Goal: Task Accomplishment & Management: Manage account settings

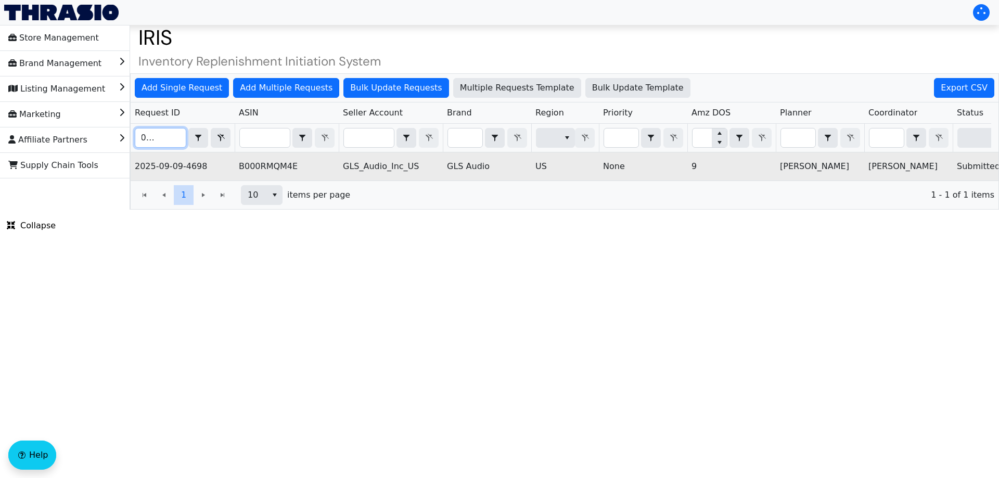
scroll to position [0, 419]
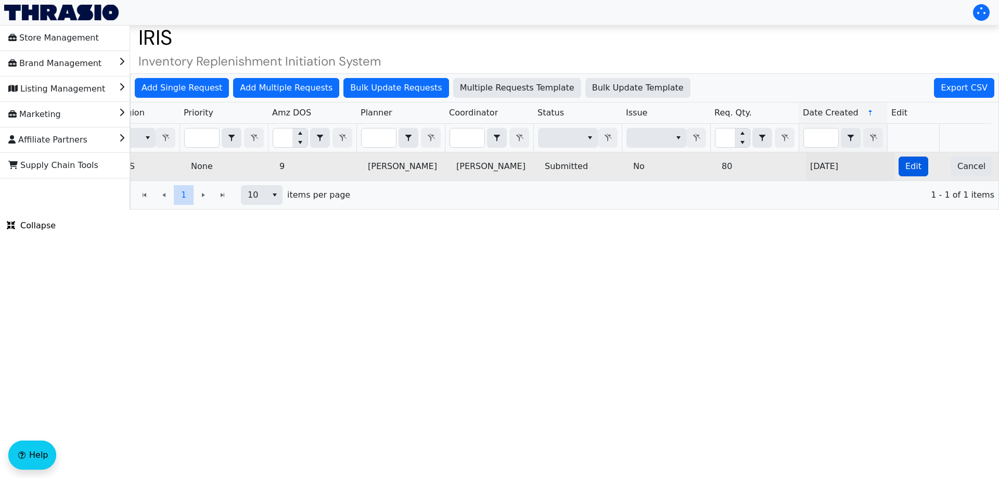
type input "2025-09-09-4698"
click at [906, 167] on span "Edit" at bounding box center [913, 166] width 16 height 12
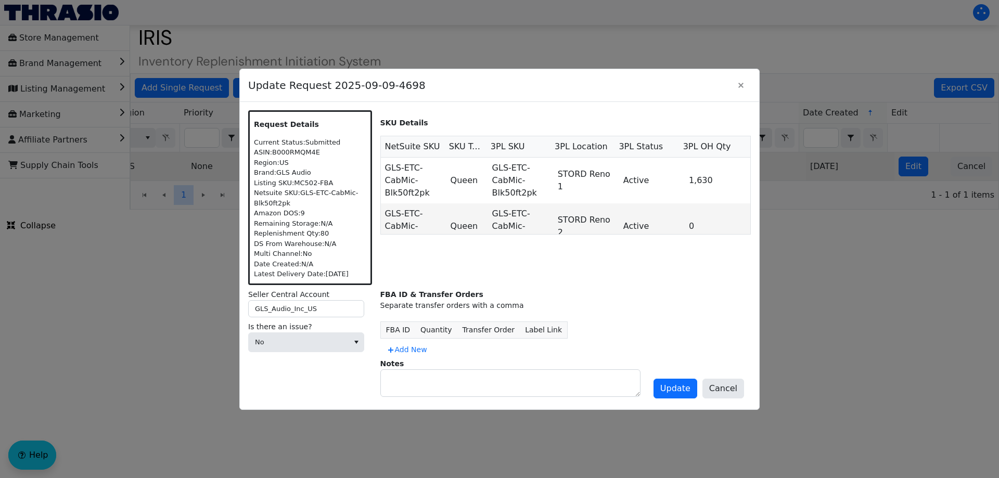
click at [421, 397] on div "FBA ID & Transfer Orders Separate transfer orders with a comma FBA ID Quantity …" at bounding box center [565, 345] width 371 height 112
click at [351, 353] on div "Is there an issue? No" at bounding box center [310, 338] width 124 height 35
click at [319, 339] on span "No" at bounding box center [298, 342] width 87 height 10
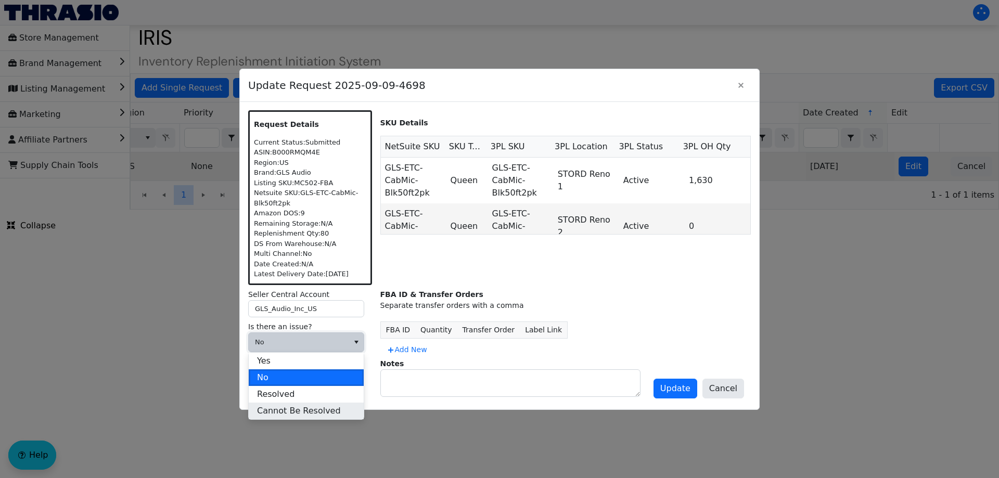
click at [290, 411] on span "Cannot Be Resolved" at bounding box center [299, 411] width 84 height 12
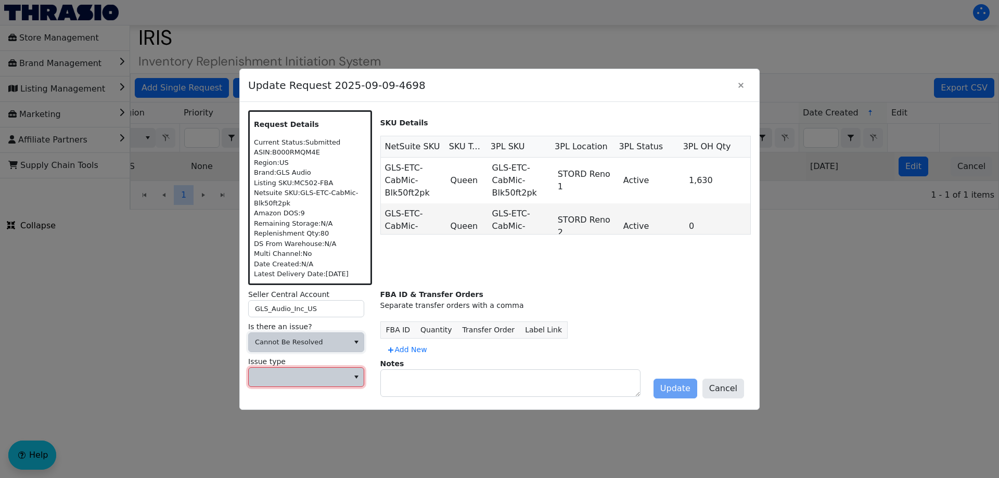
click at [296, 385] on span at bounding box center [299, 377] width 100 height 19
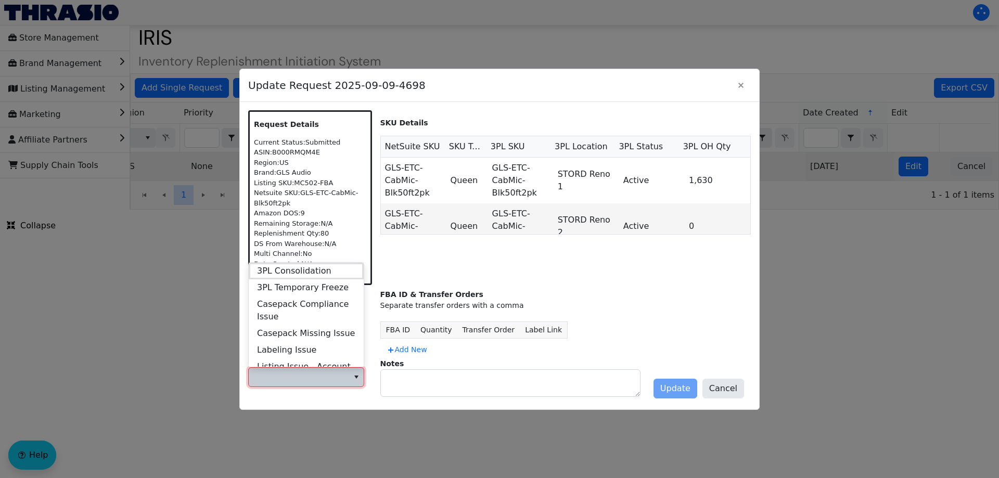
scroll to position [399, 0]
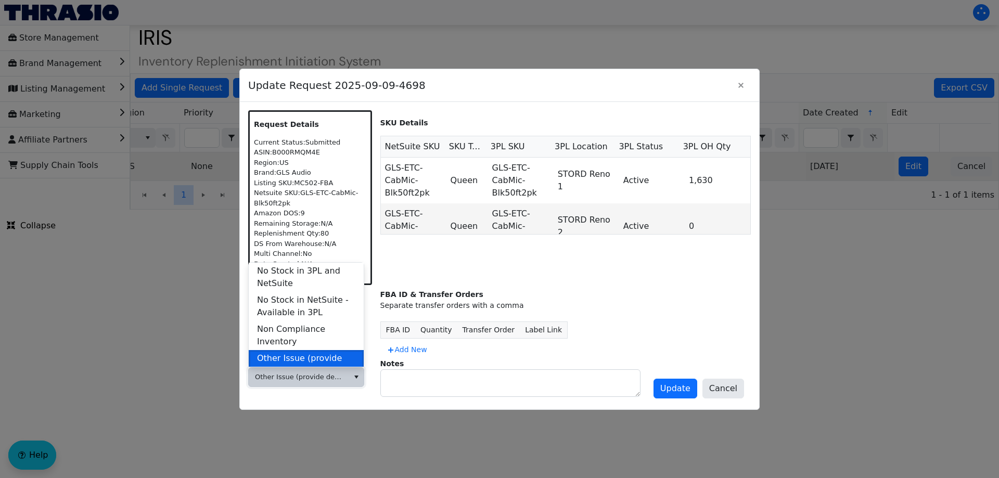
click at [304, 352] on span "Other Issue (provide details in notes)" at bounding box center [306, 364] width 98 height 25
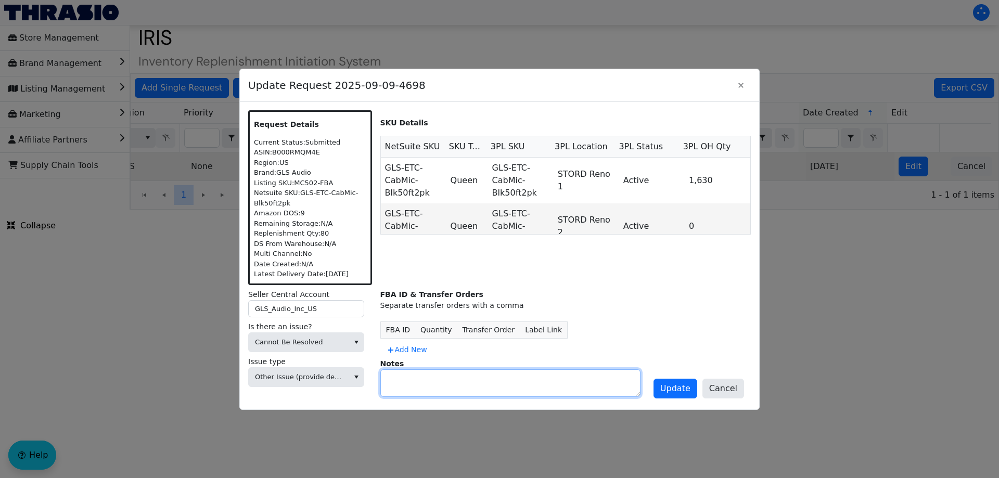
click at [435, 391] on textarea at bounding box center [510, 383] width 259 height 27
type textarea "DIVEST"
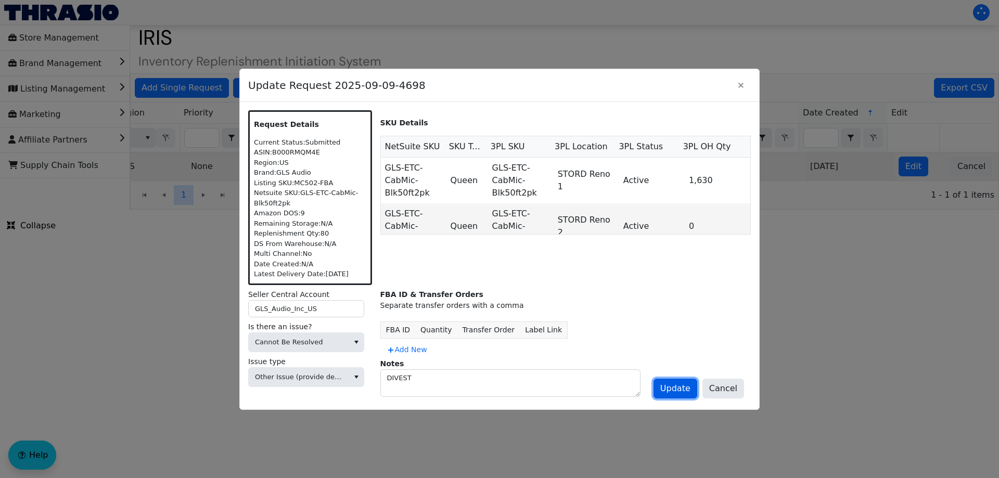
click at [678, 388] on span "Update" at bounding box center [675, 388] width 30 height 12
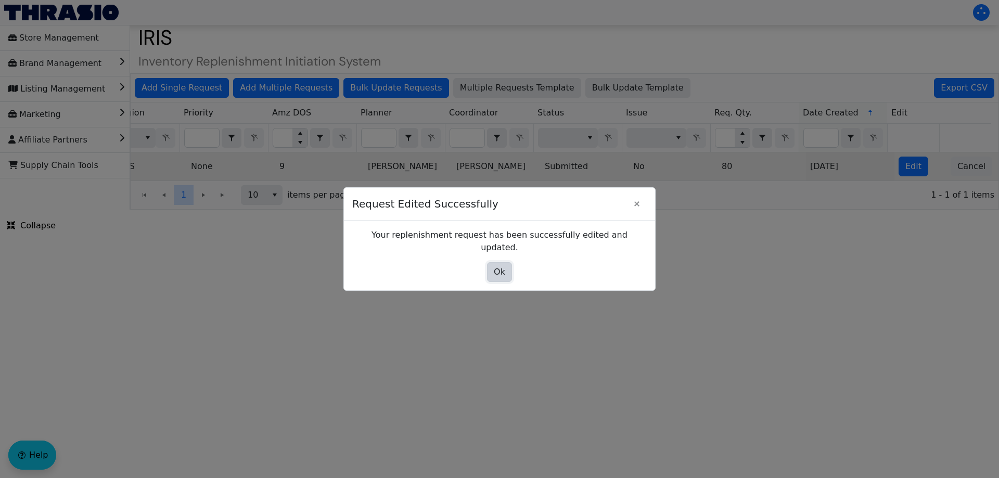
click at [505, 268] on button "Ok" at bounding box center [499, 272] width 25 height 20
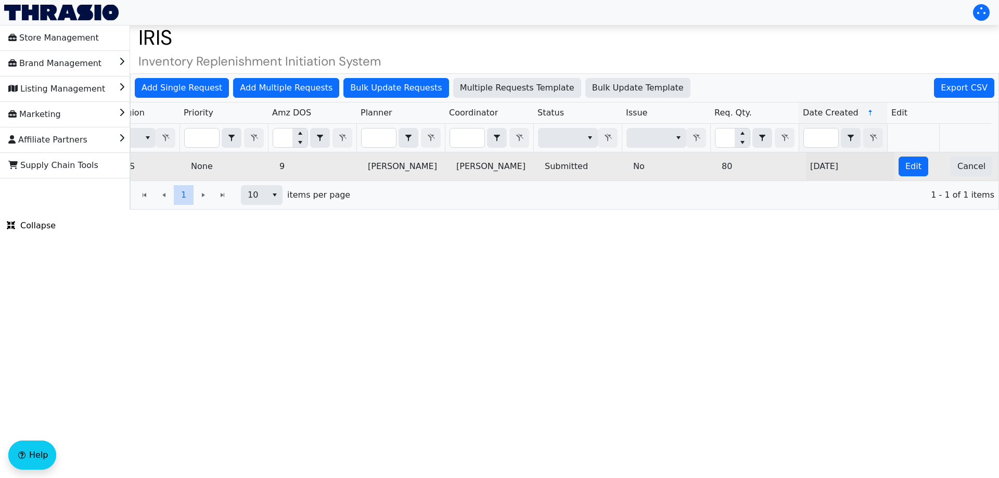
scroll to position [0, 0]
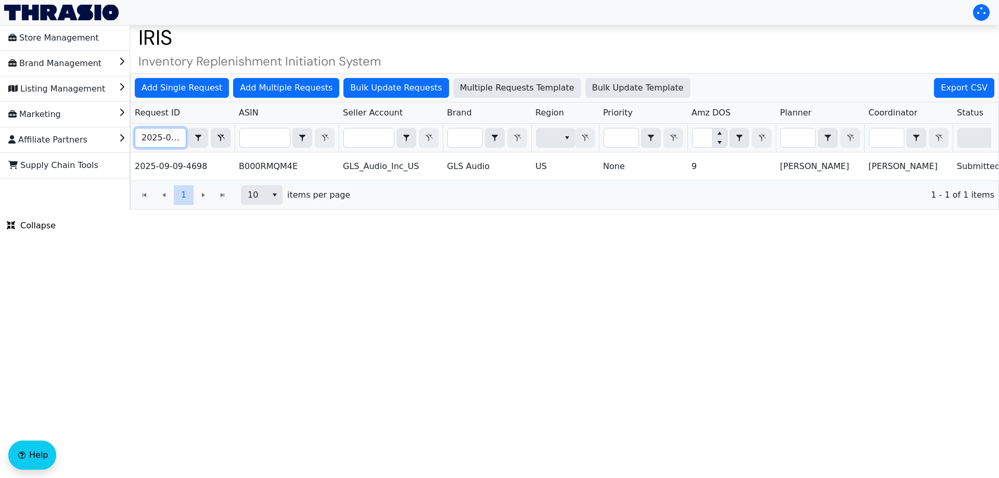
click at [151, 136] on input "2025-09-09-4698" at bounding box center [160, 137] width 50 height 19
paste input "80"
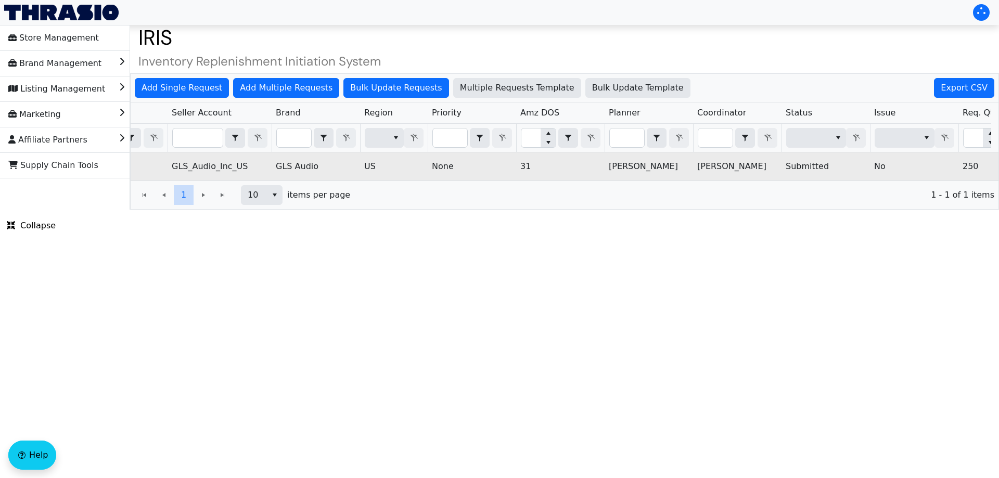
scroll to position [0, 419]
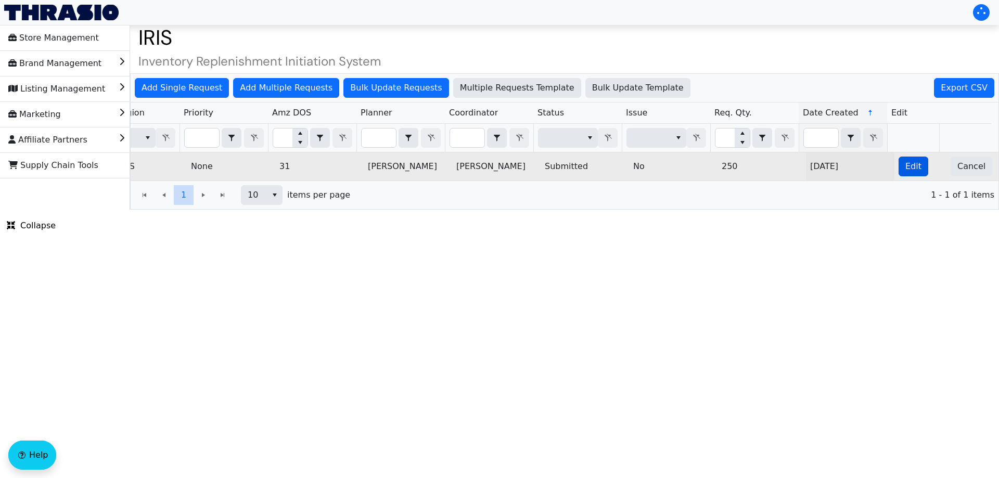
type input "2025-09-09-4680"
click at [898, 171] on button "Edit" at bounding box center [913, 167] width 30 height 20
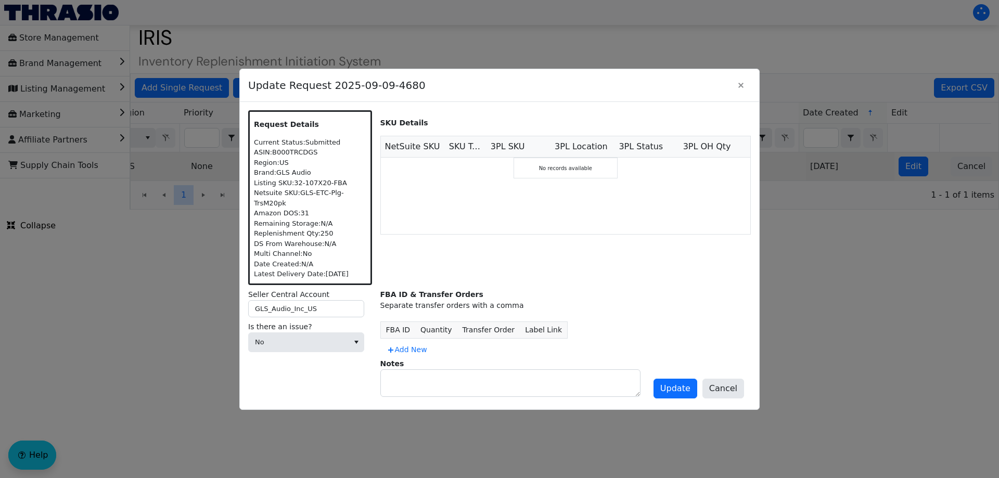
scroll to position [0, 0]
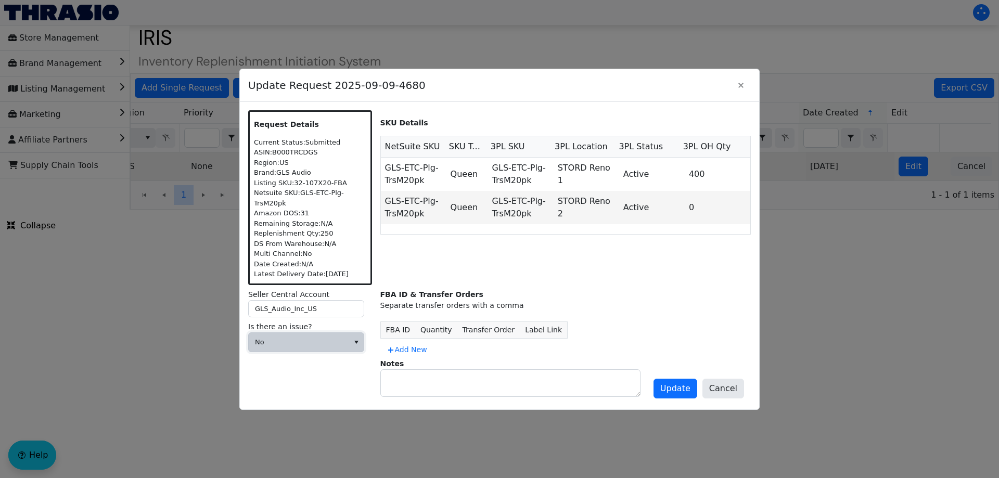
click at [279, 337] on span "No" at bounding box center [298, 342] width 87 height 10
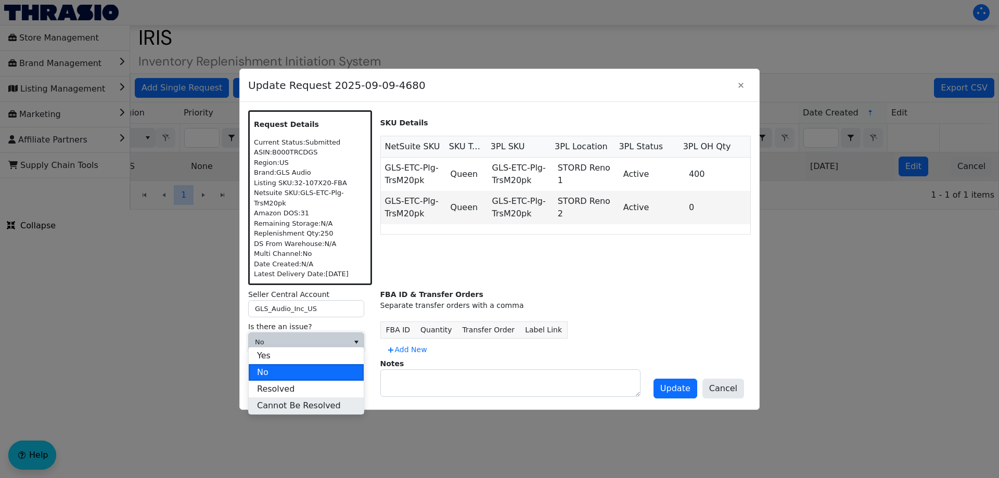
click at [265, 407] on span "Cannot Be Resolved" at bounding box center [299, 405] width 84 height 12
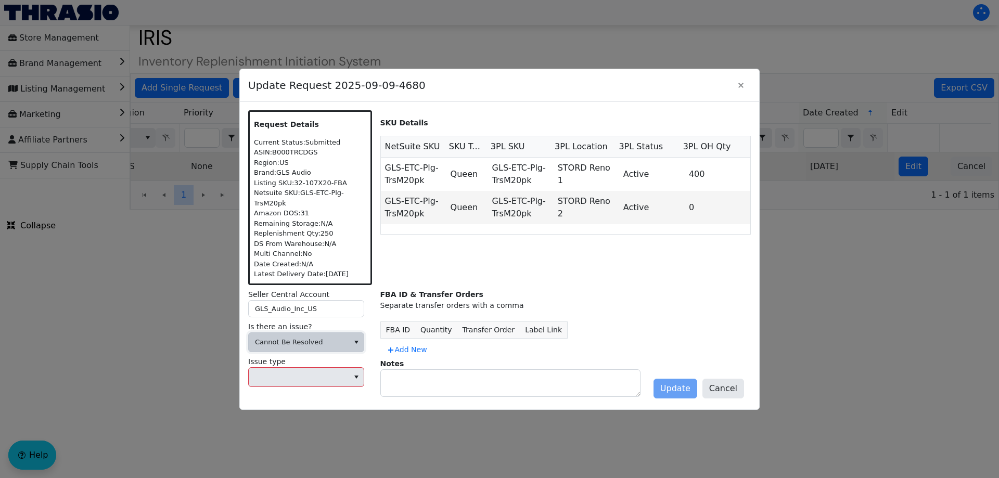
click at [286, 360] on label "Issue type" at bounding box center [310, 361] width 124 height 11
click at [273, 374] on span at bounding box center [298, 377] width 87 height 10
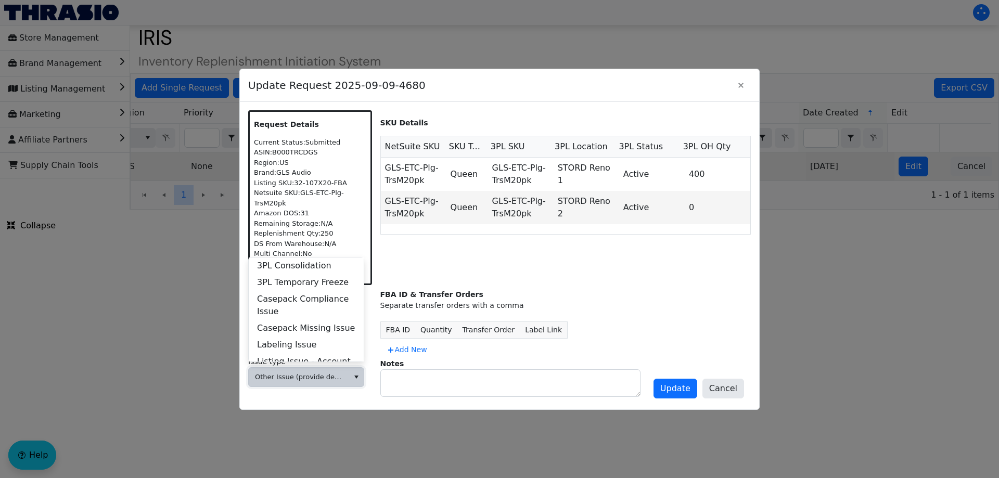
scroll to position [399, 0]
click at [317, 347] on span "Other Issue (provide details in notes)" at bounding box center [306, 359] width 98 height 25
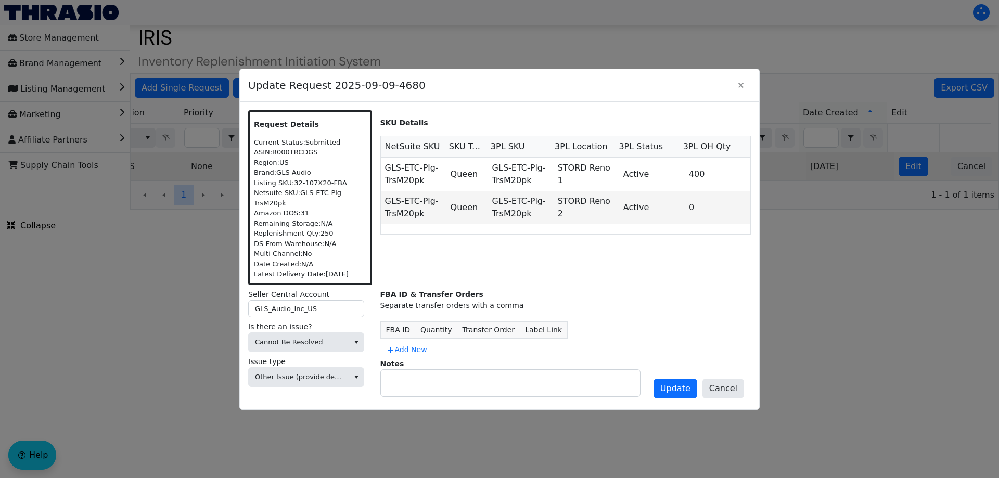
click at [394, 362] on label "Notes" at bounding box center [392, 363] width 24 height 8
click at [398, 374] on textarea at bounding box center [510, 383] width 259 height 27
type textarea "DIVEST"
click at [656, 383] on div "Notes DIVEST" at bounding box center [565, 377] width 371 height 38
click at [671, 382] on span "Update" at bounding box center [675, 388] width 30 height 12
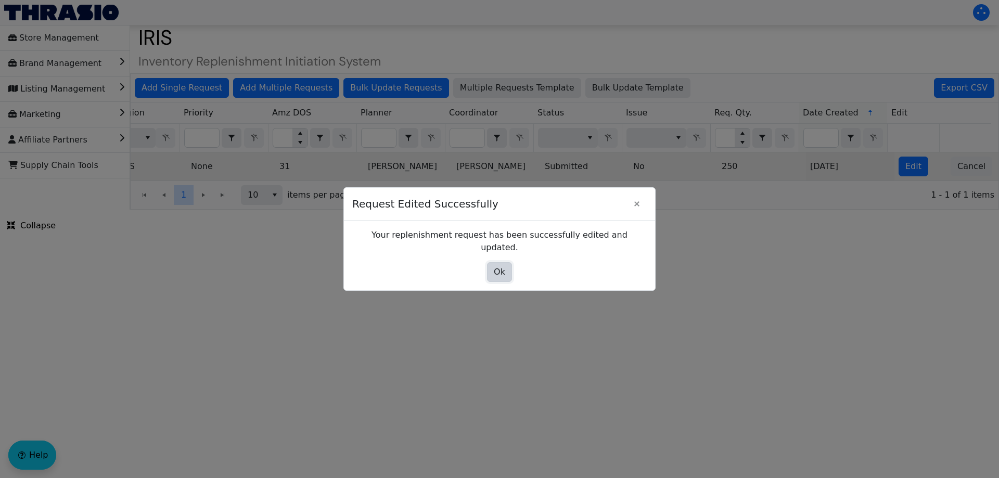
click at [501, 262] on button "Ok" at bounding box center [499, 272] width 25 height 20
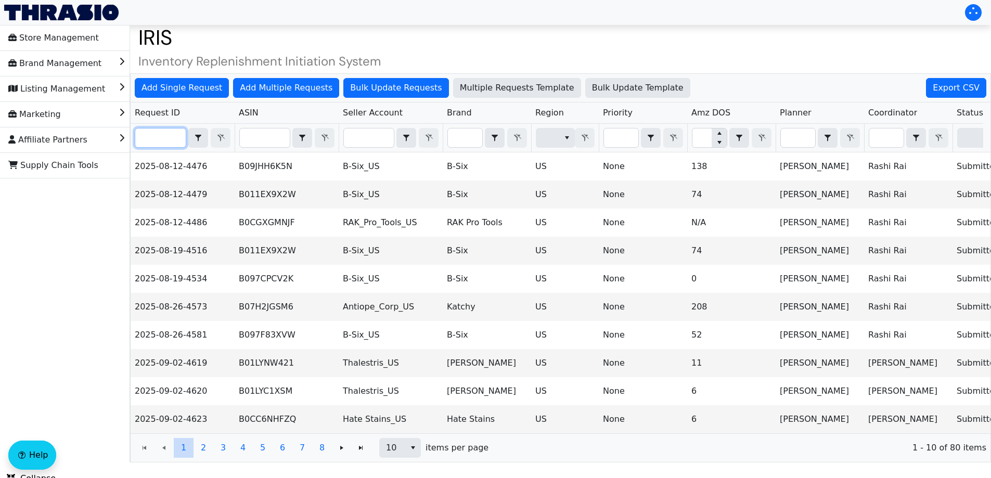
click at [168, 133] on input "Filter" at bounding box center [160, 137] width 50 height 19
paste input "2025-09-09-4710"
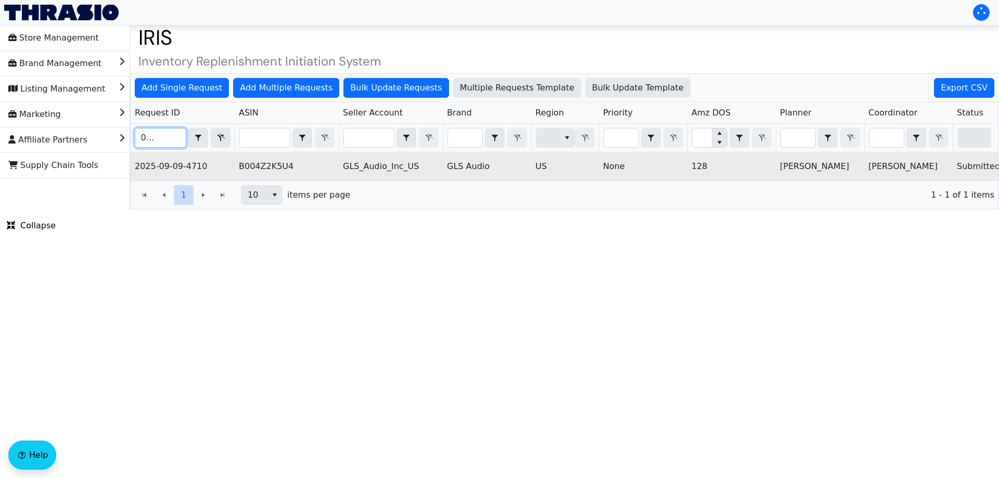
scroll to position [0, 419]
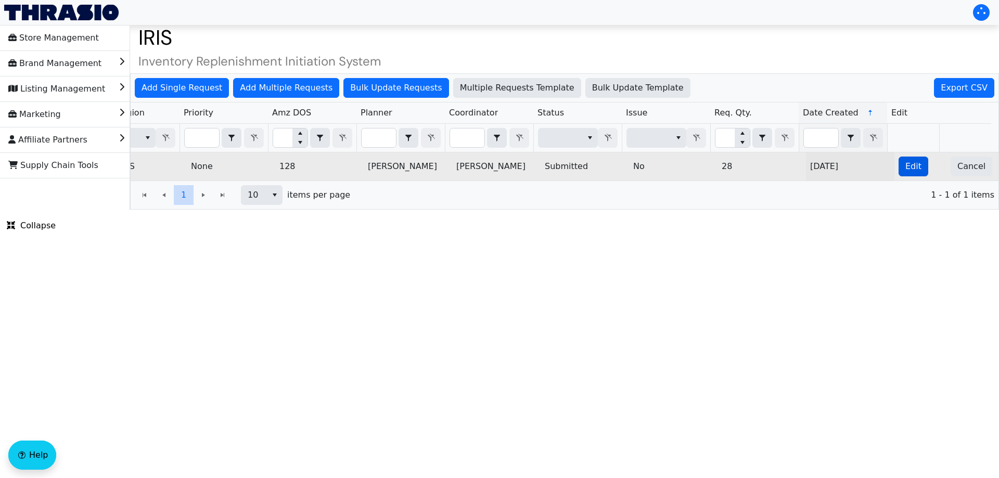
type input "2025-09-09-4710"
click at [905, 169] on span "Edit" at bounding box center [913, 166] width 16 height 12
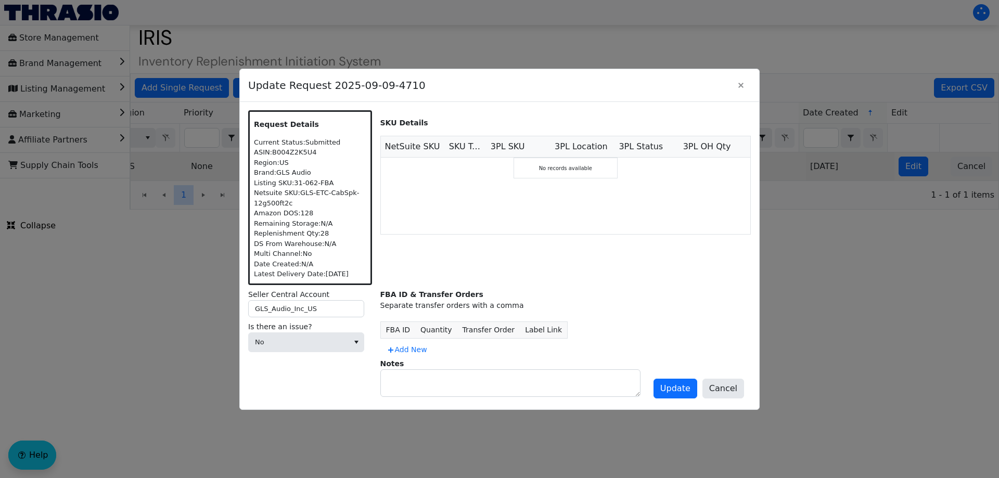
scroll to position [0, 0]
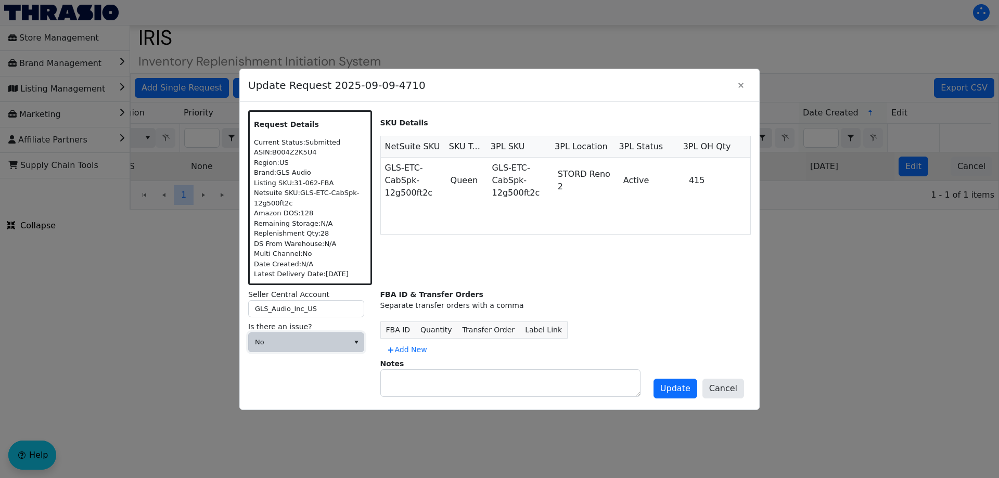
click at [318, 341] on span "No" at bounding box center [298, 342] width 87 height 10
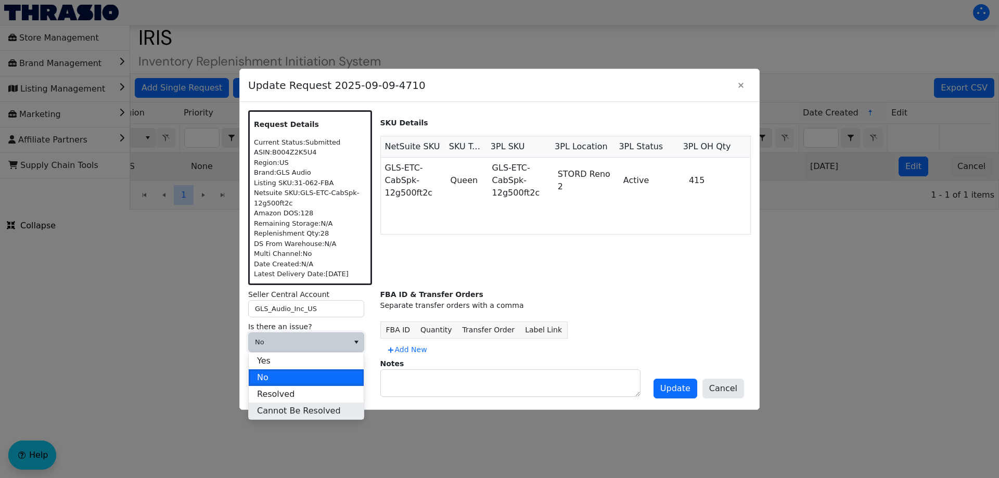
click at [305, 409] on span "Cannot Be Resolved" at bounding box center [299, 411] width 84 height 12
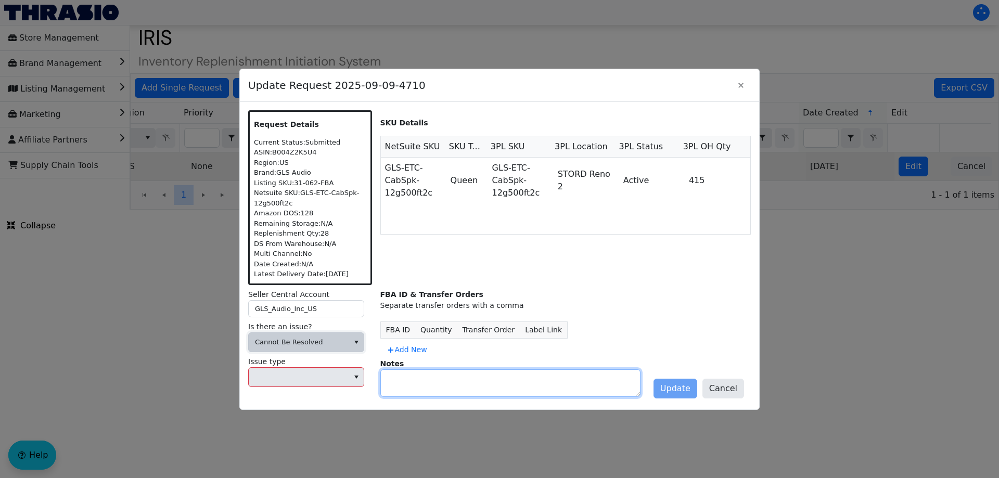
click at [404, 384] on textarea at bounding box center [510, 383] width 259 height 27
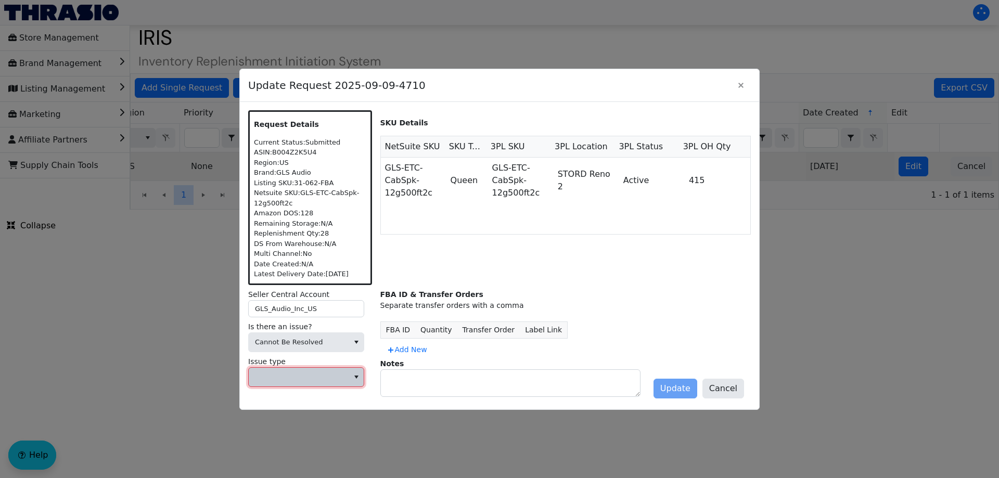
click at [331, 382] on span at bounding box center [298, 377] width 87 height 10
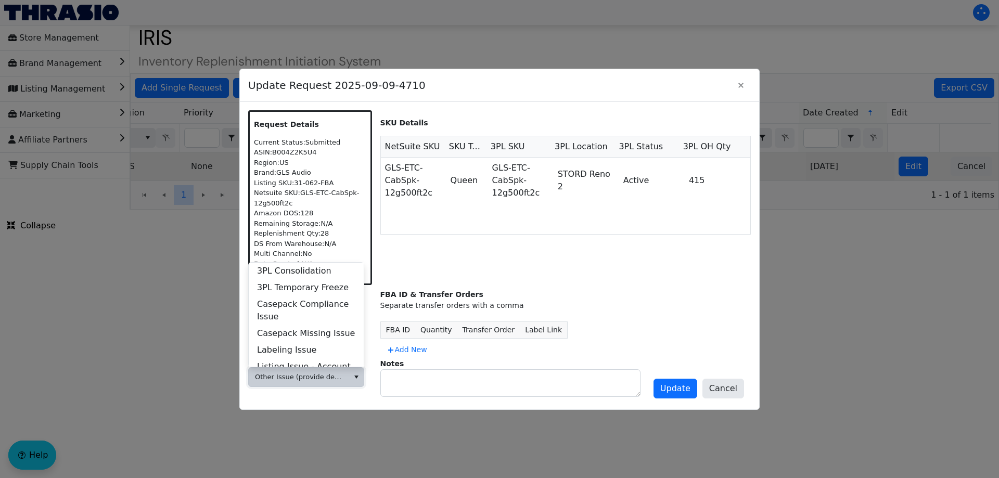
scroll to position [399, 0]
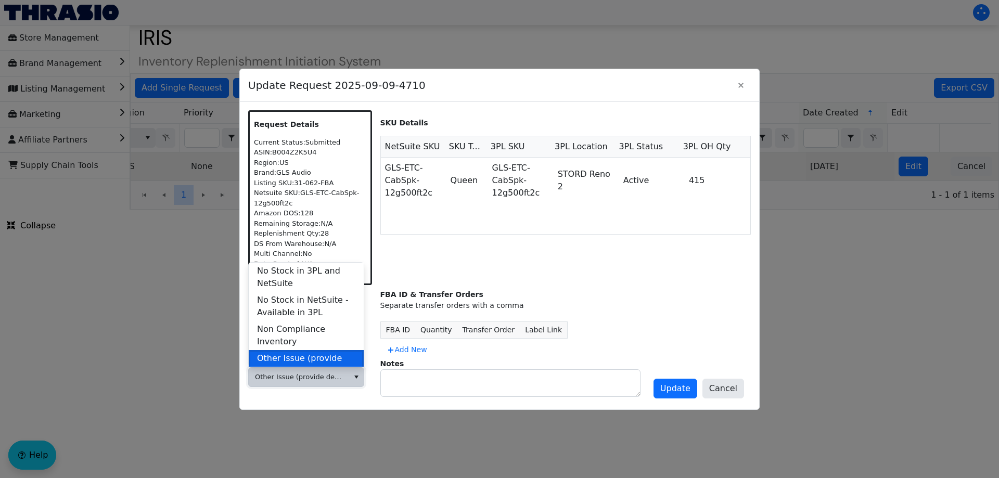
click at [299, 352] on span "Other Issue (provide details in notes)" at bounding box center [306, 364] width 98 height 25
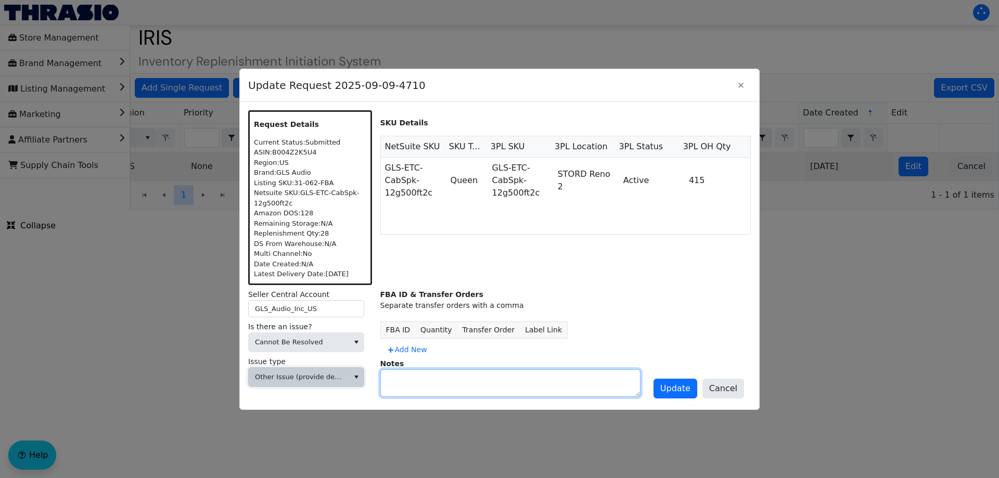
click at [413, 380] on textarea at bounding box center [510, 383] width 259 height 27
type textarea "DIVEST"
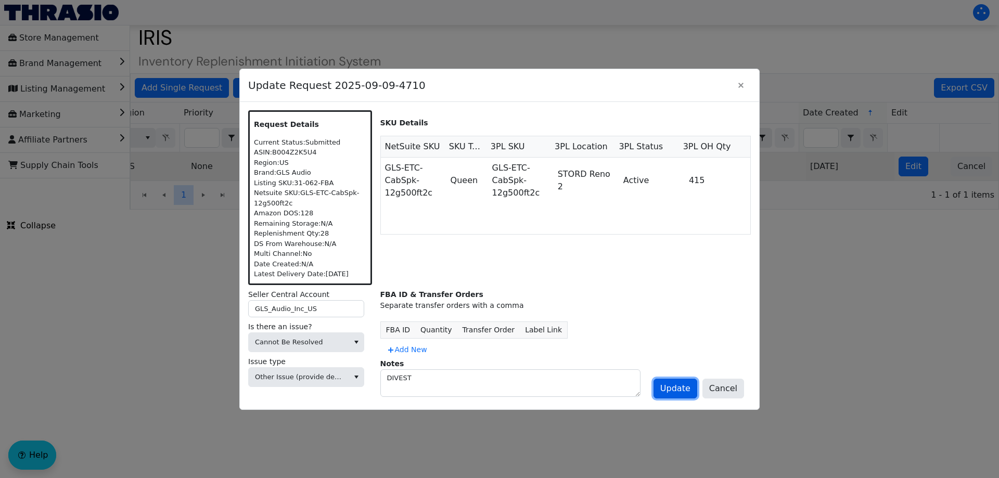
click at [671, 382] on span "Update" at bounding box center [675, 388] width 30 height 12
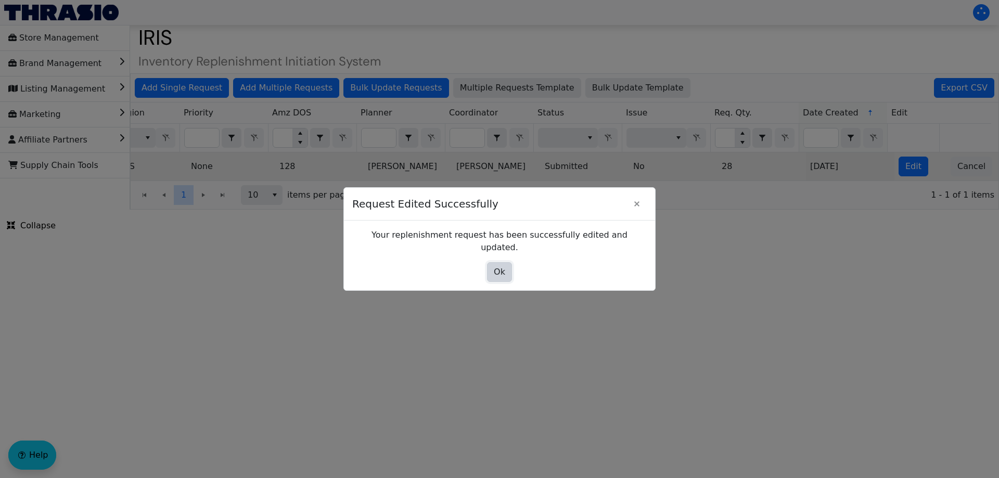
click at [507, 267] on button "Ok" at bounding box center [499, 272] width 25 height 20
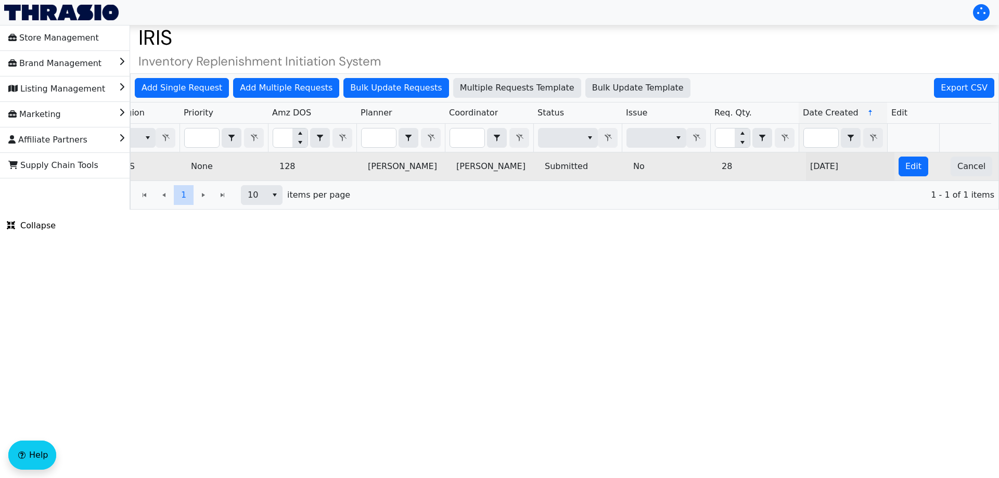
scroll to position [0, 0]
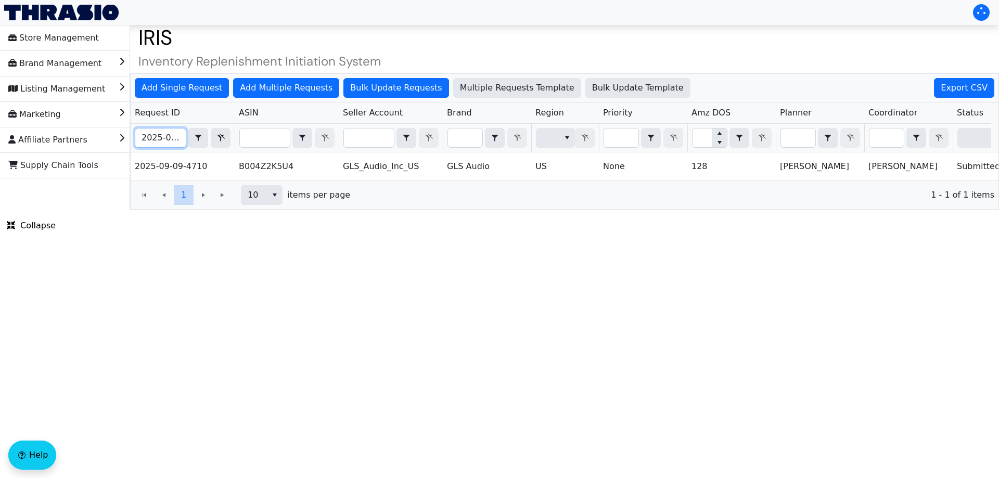
click at [174, 142] on input "2025-09-09-4710" at bounding box center [160, 137] width 50 height 19
paste input "681"
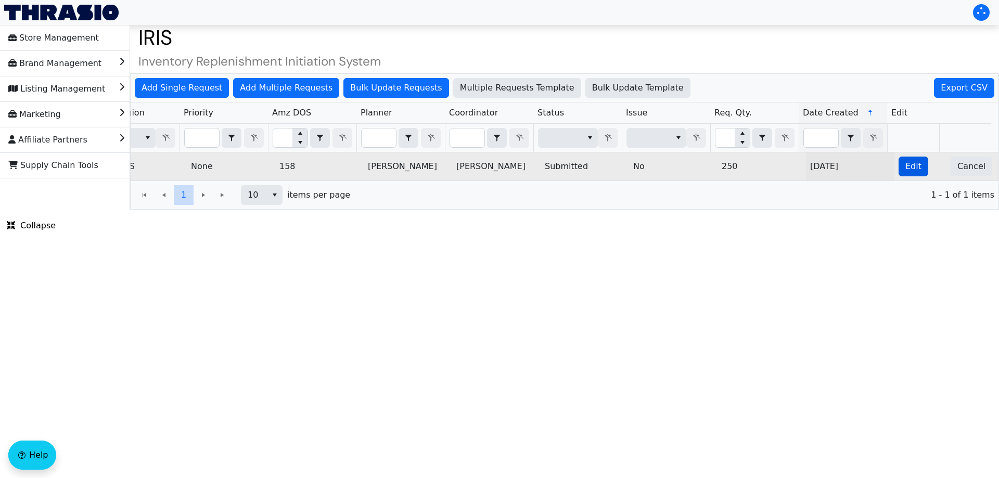
type input "2025-09-09-4681"
click at [898, 169] on button "Edit" at bounding box center [913, 167] width 30 height 20
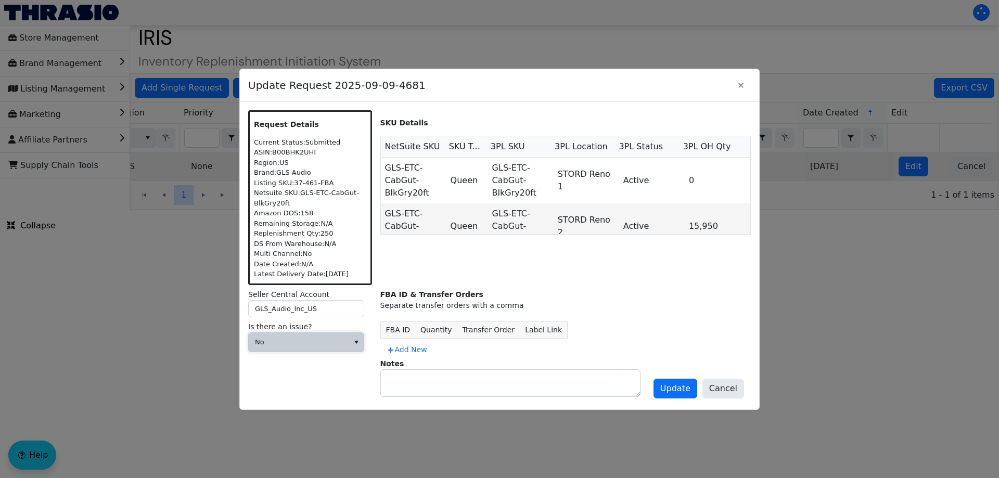
click at [338, 343] on span "No" at bounding box center [298, 342] width 87 height 10
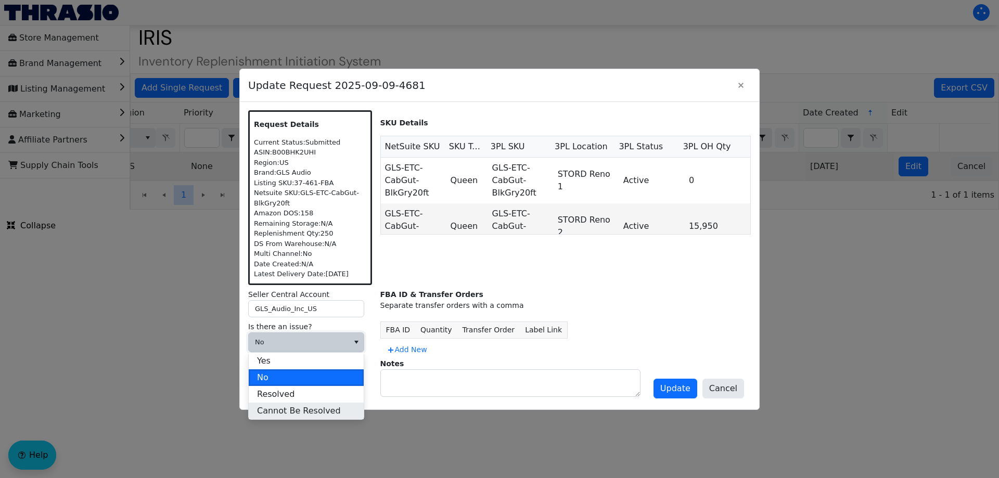
click at [293, 412] on span "Cannot Be Resolved" at bounding box center [299, 411] width 84 height 12
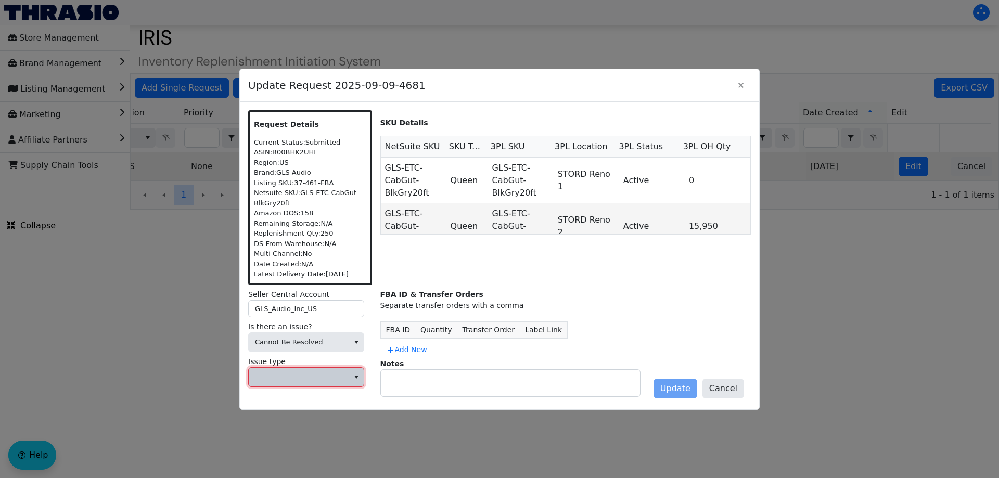
click at [280, 378] on span at bounding box center [298, 377] width 87 height 10
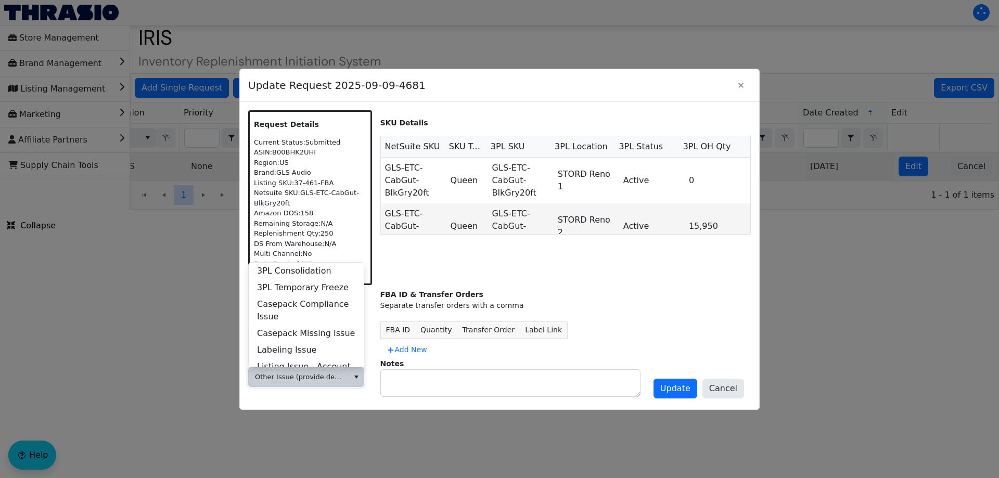
scroll to position [399, 0]
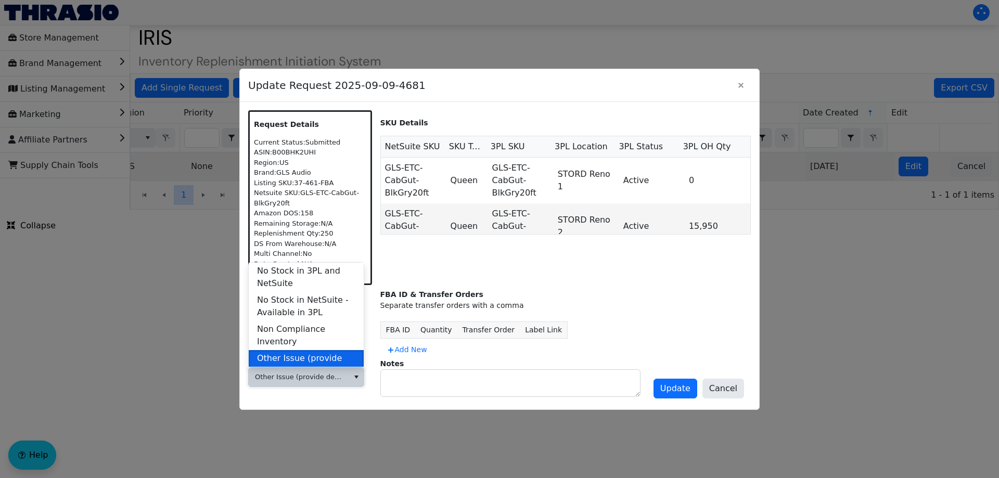
click at [306, 352] on span "Other Issue (provide details in notes)" at bounding box center [306, 364] width 98 height 25
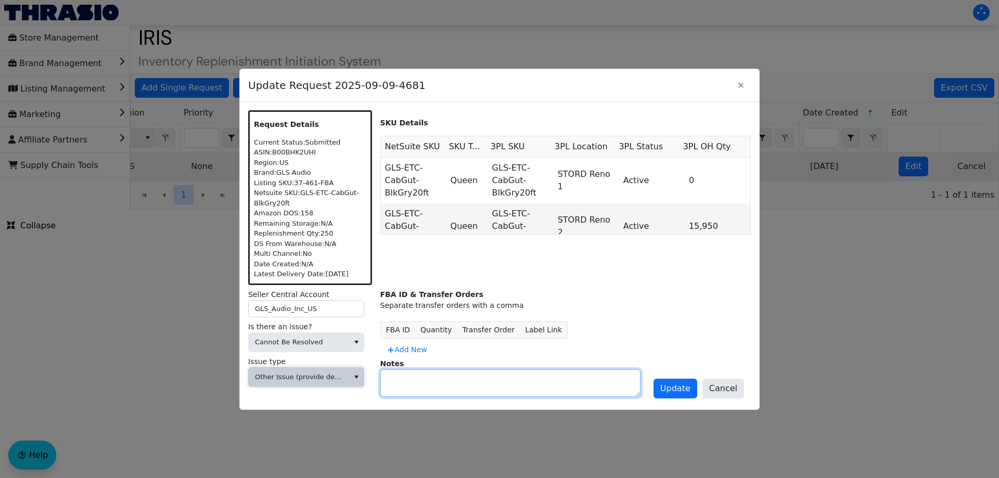
click at [408, 385] on textarea at bounding box center [510, 383] width 259 height 27
type textarea "DIVEST"
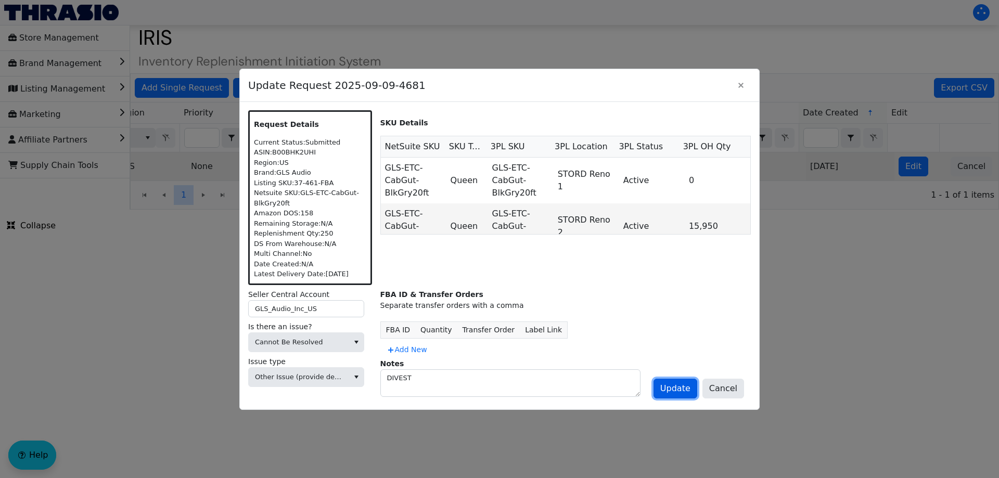
click at [670, 393] on span "Update" at bounding box center [675, 388] width 30 height 12
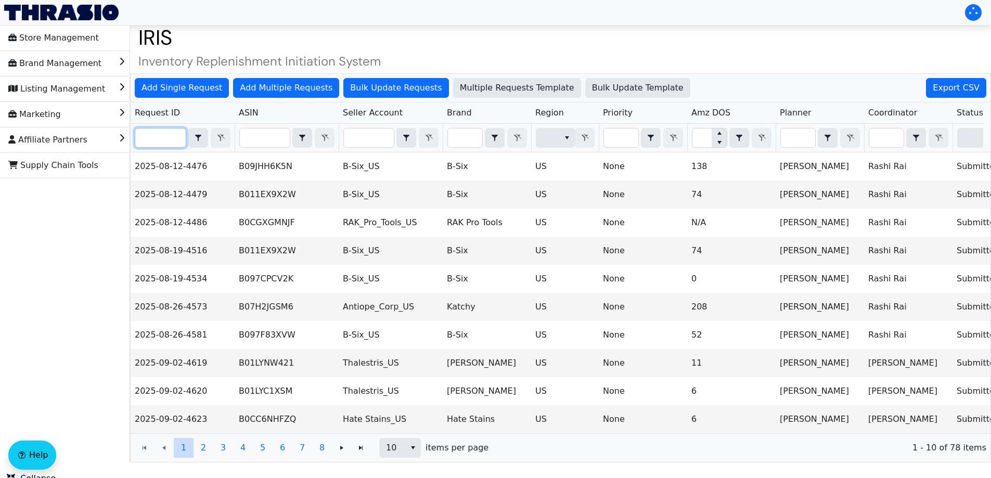
click at [161, 137] on input "Filter" at bounding box center [160, 137] width 50 height 19
paste input "2025-09-09-4695"
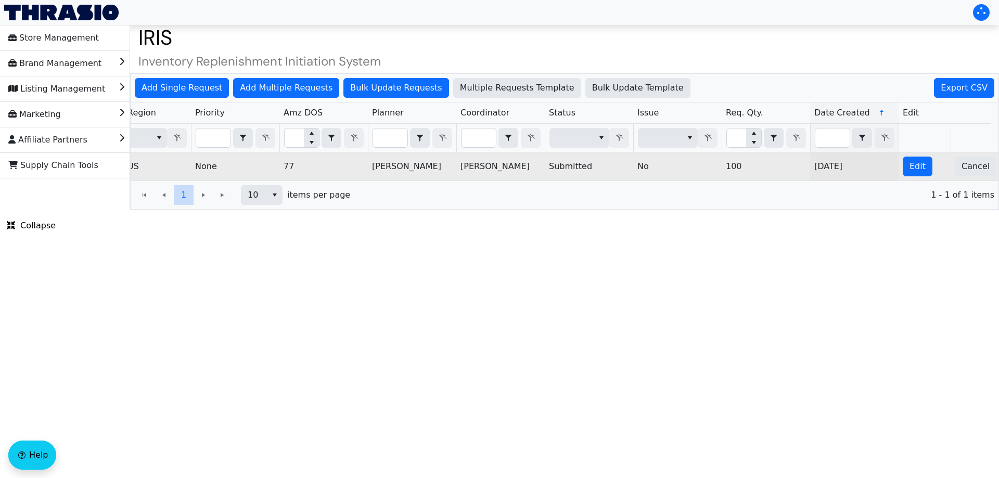
scroll to position [0, 419]
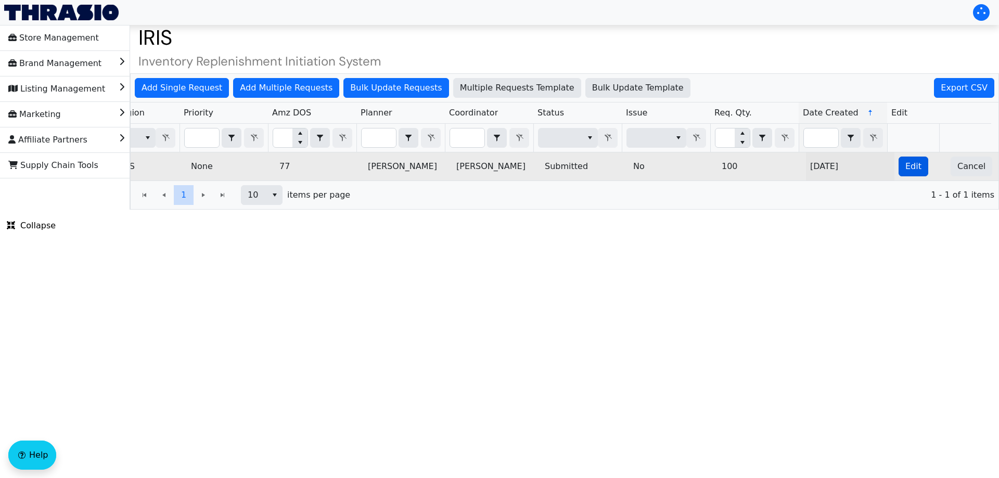
type input "2025-09-09-4695"
click at [907, 167] on span "Edit" at bounding box center [913, 166] width 16 height 12
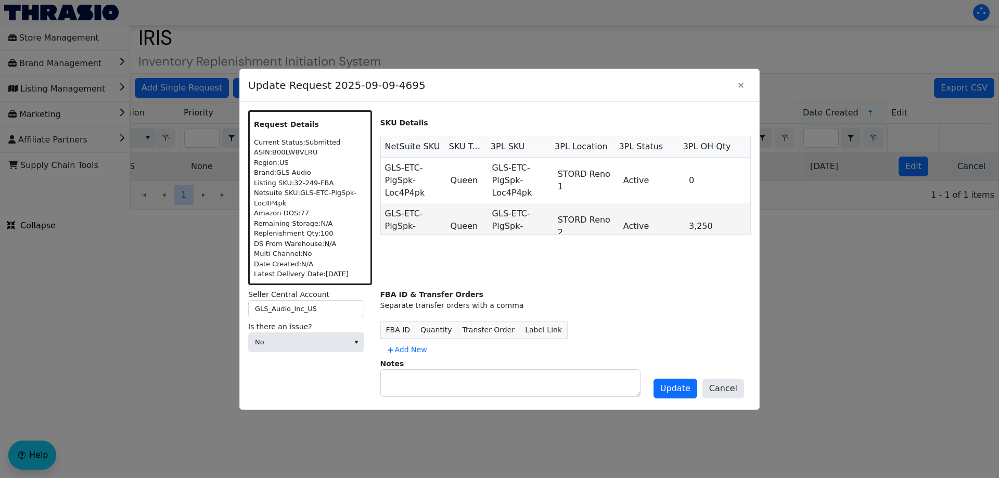
click at [289, 353] on div "Is there an issue? No" at bounding box center [310, 338] width 124 height 35
click at [289, 346] on span "No" at bounding box center [298, 342] width 87 height 10
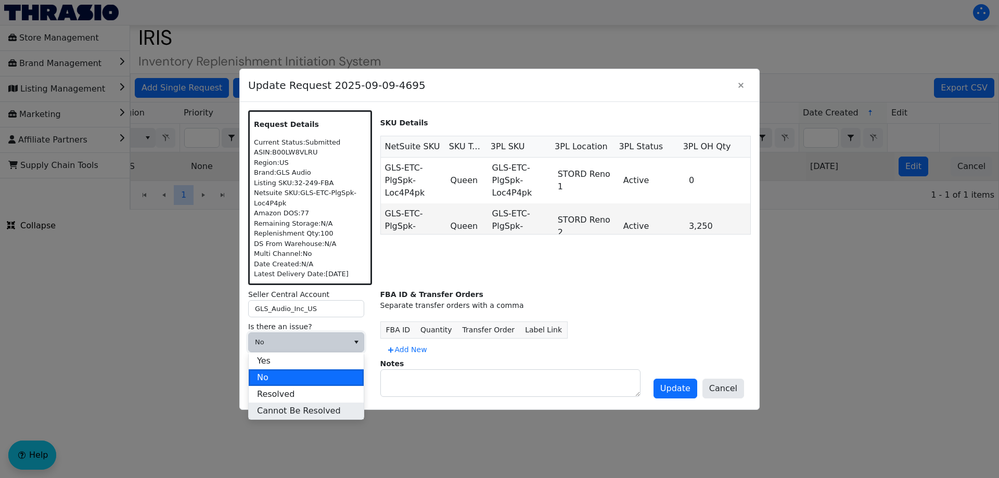
click at [280, 412] on span "Cannot Be Resolved" at bounding box center [299, 411] width 84 height 12
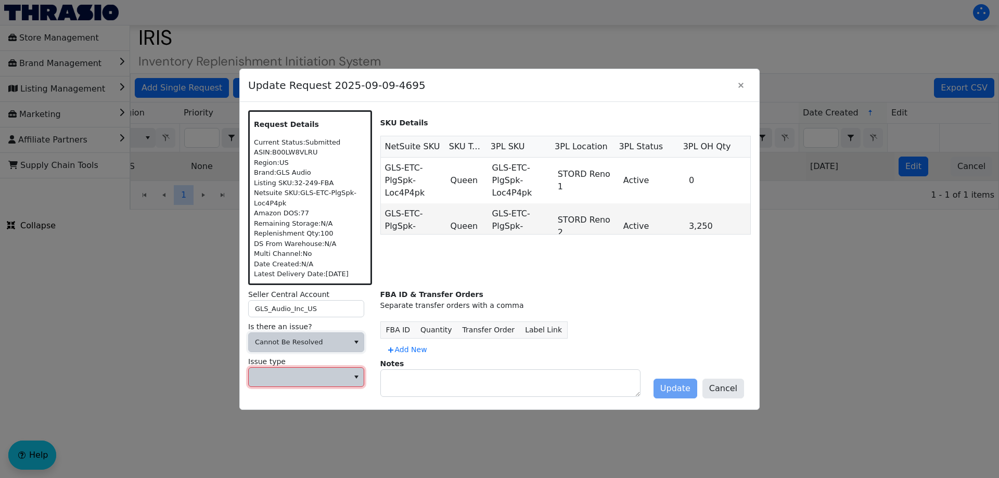
click at [295, 385] on span at bounding box center [299, 377] width 100 height 19
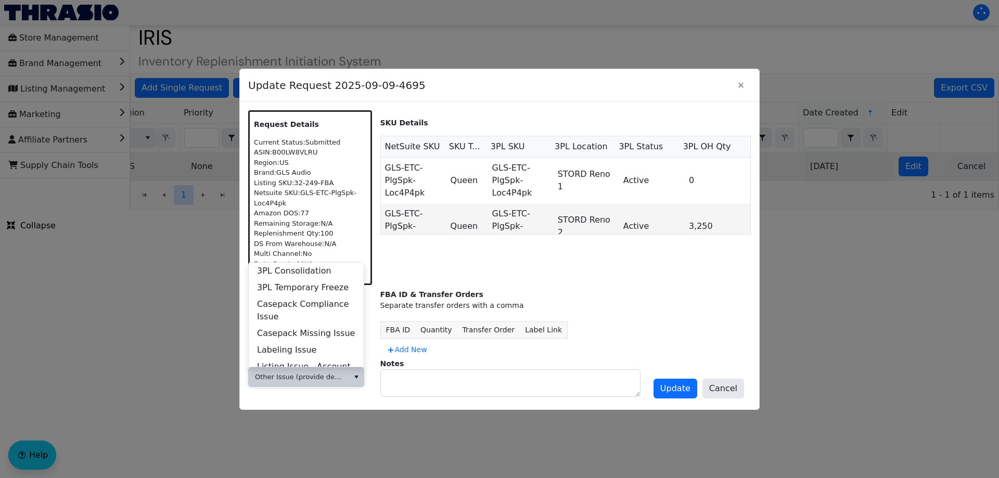
scroll to position [399, 0]
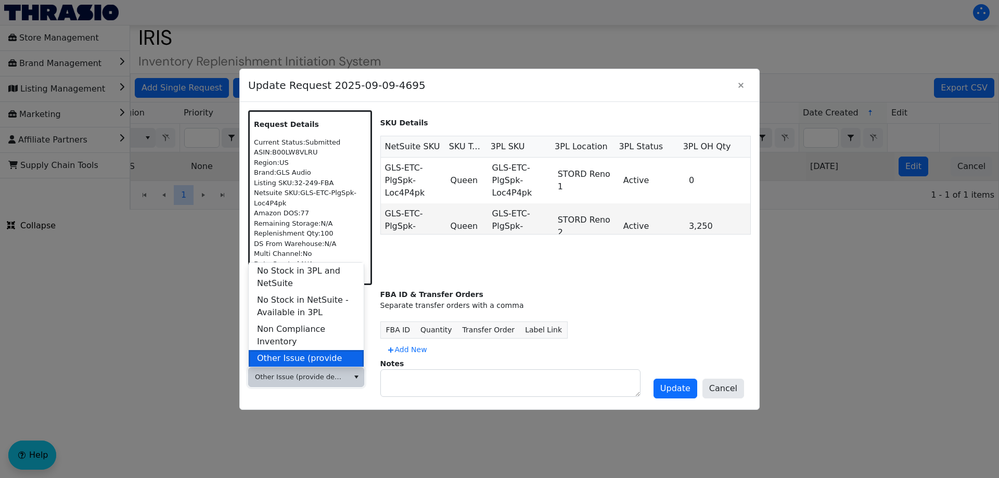
click at [304, 352] on span "Other Issue (provide details in notes)" at bounding box center [306, 364] width 98 height 25
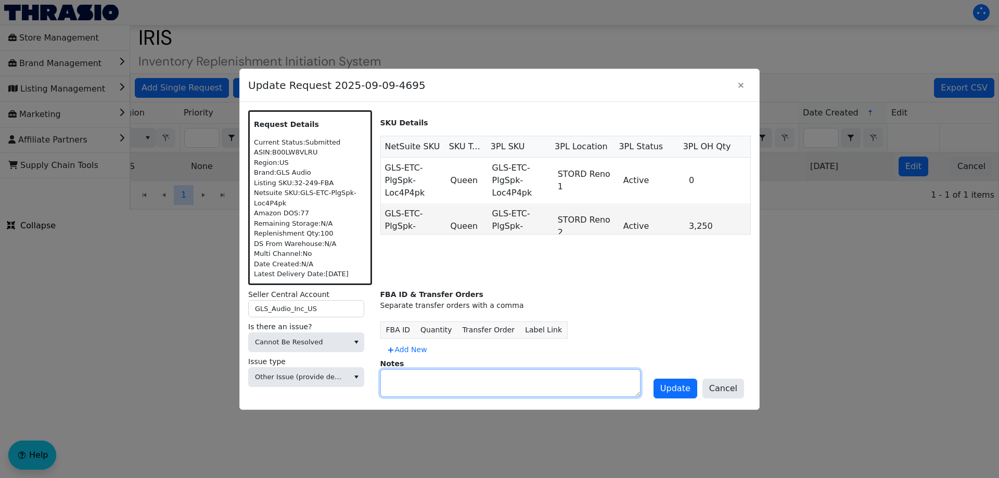
click at [414, 378] on textarea at bounding box center [510, 383] width 259 height 27
type textarea "DIVEST"
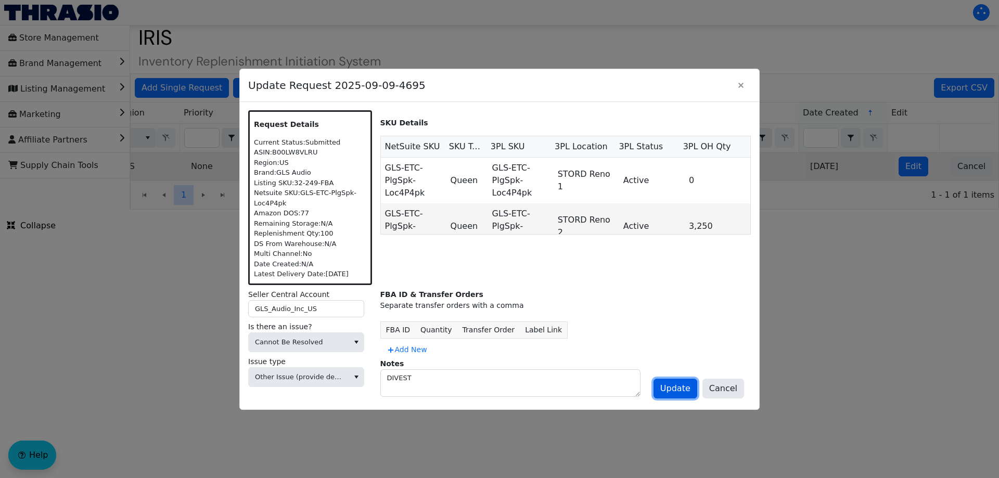
click at [695, 391] on button "Update" at bounding box center [675, 389] width 44 height 20
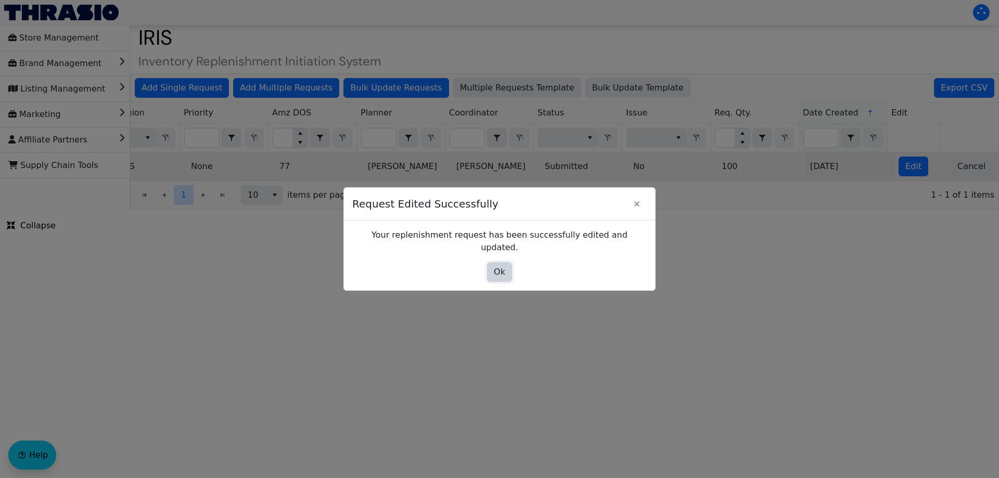
click at [499, 266] on span "Ok" at bounding box center [499, 272] width 11 height 12
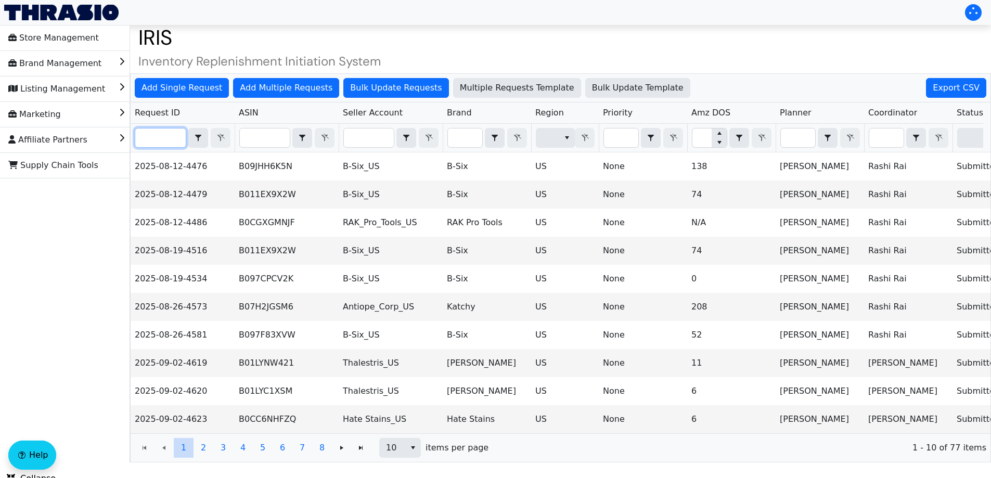
click at [153, 143] on input "Filter" at bounding box center [160, 137] width 50 height 19
paste input "2025-09-09-4659"
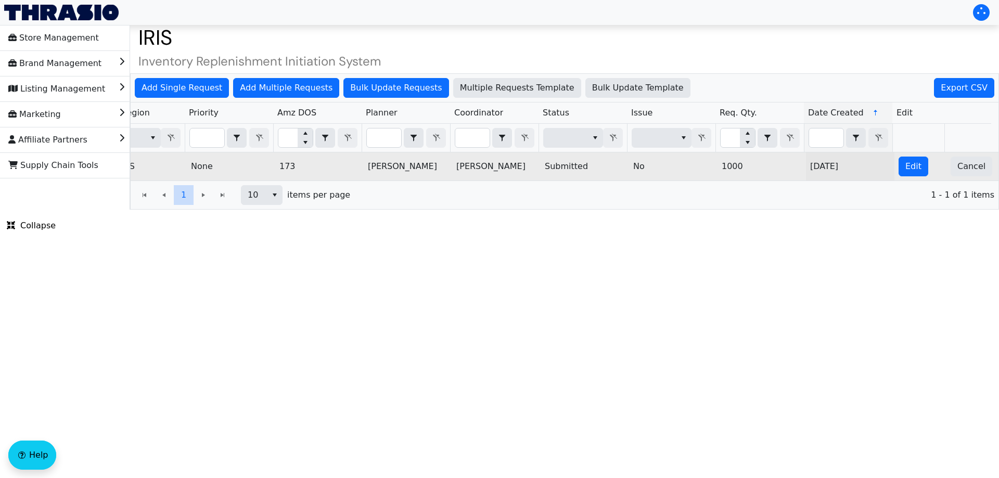
scroll to position [0, 419]
type input "2025-09-09-4659"
click at [907, 160] on span "Edit" at bounding box center [913, 166] width 16 height 12
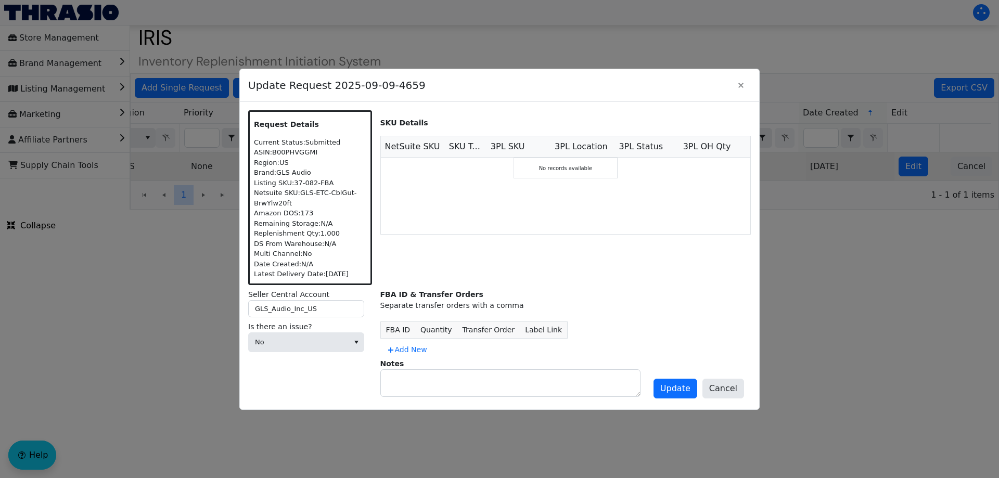
scroll to position [0, 0]
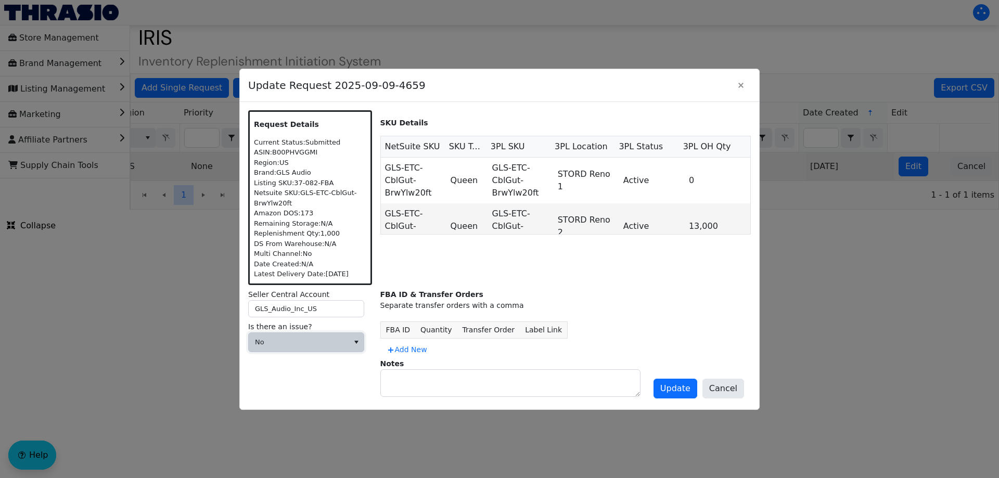
click at [276, 335] on span "No" at bounding box center [299, 342] width 100 height 19
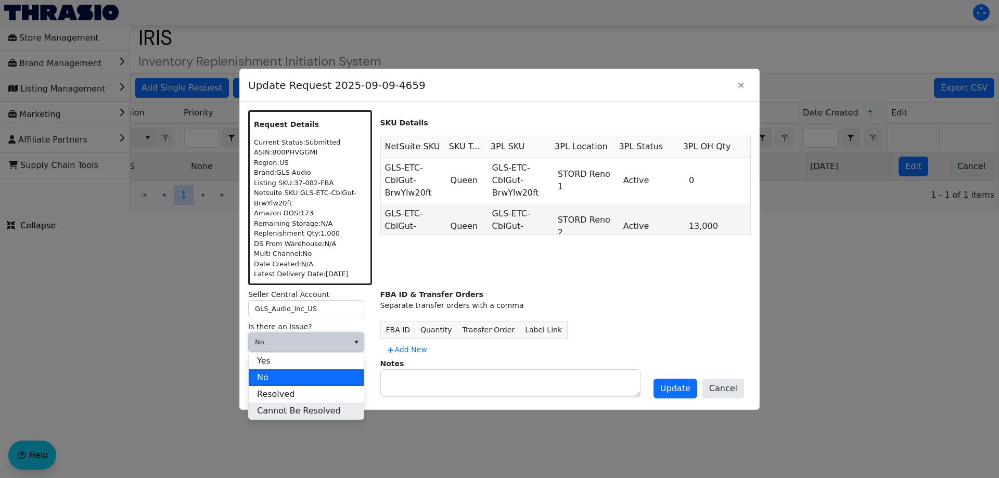
click at [277, 409] on span "Cannot Be Resolved" at bounding box center [299, 411] width 84 height 12
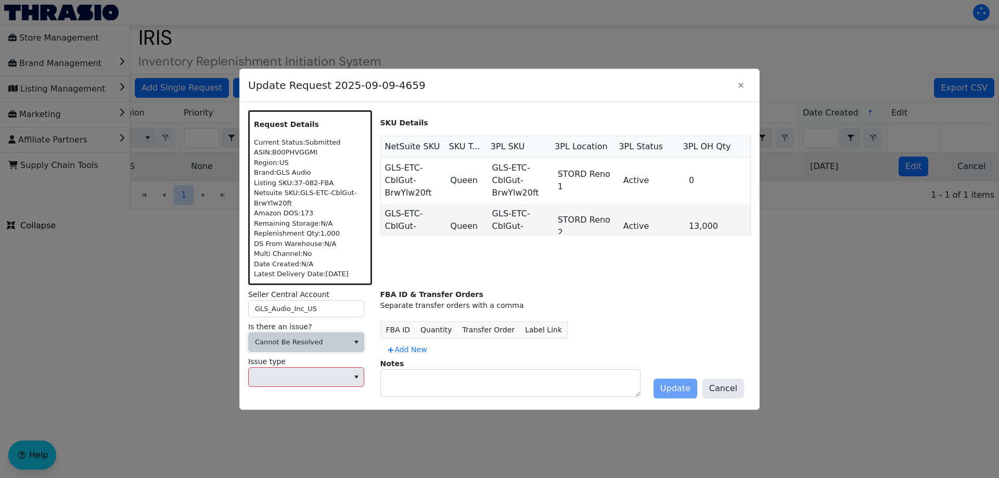
click at [280, 393] on div "Seller Central Account GLS_Audio_Inc_US Is there an issue? Cannot Be Resolved I…" at bounding box center [310, 345] width 124 height 112
click at [285, 374] on span at bounding box center [298, 377] width 87 height 10
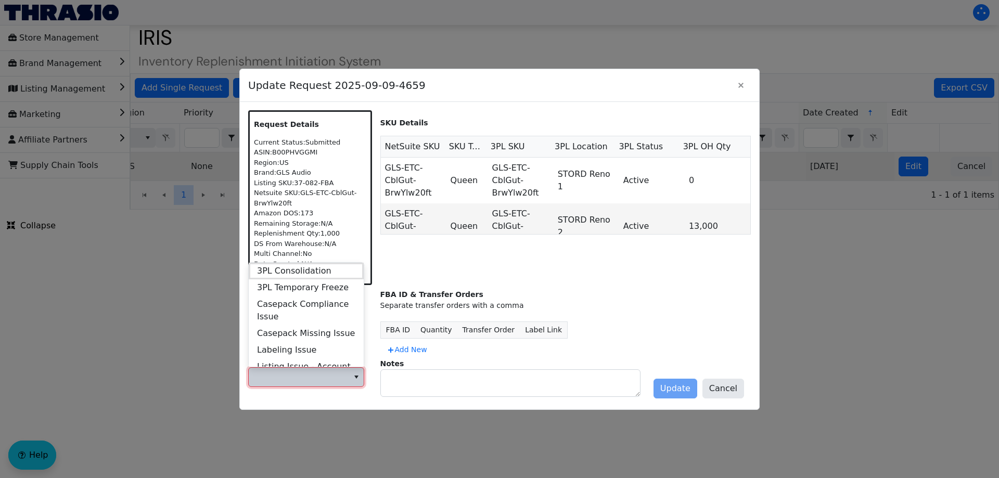
scroll to position [399, 0]
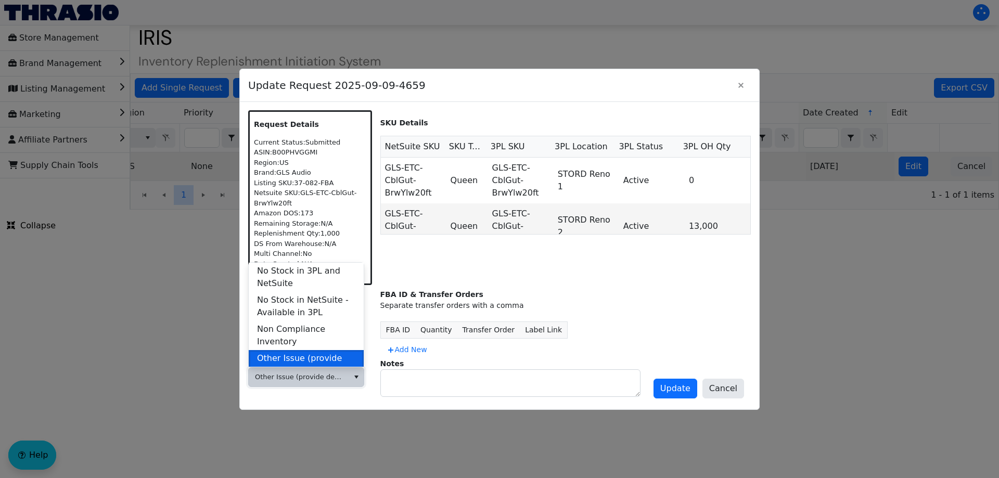
click at [312, 352] on span "Other Issue (provide details in notes)" at bounding box center [306, 364] width 98 height 25
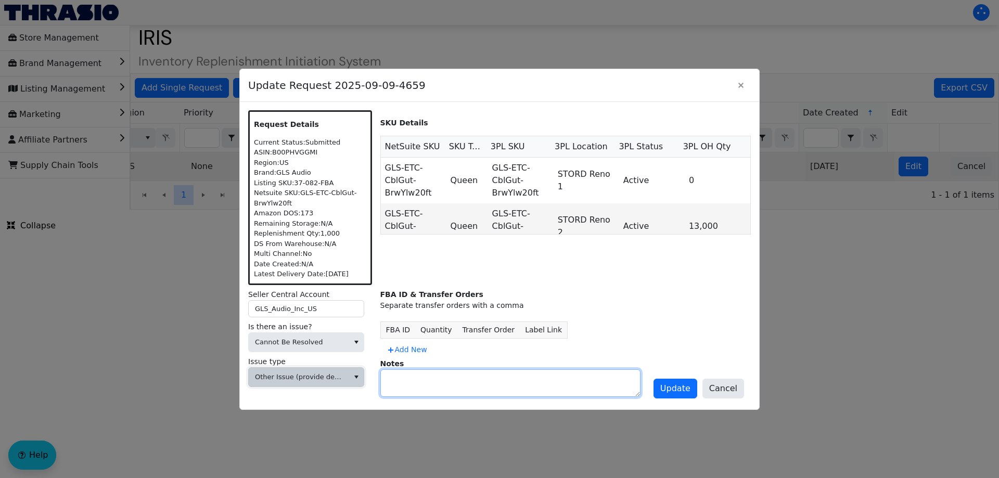
click at [391, 381] on textarea at bounding box center [510, 383] width 259 height 27
type textarea "DIVEST"
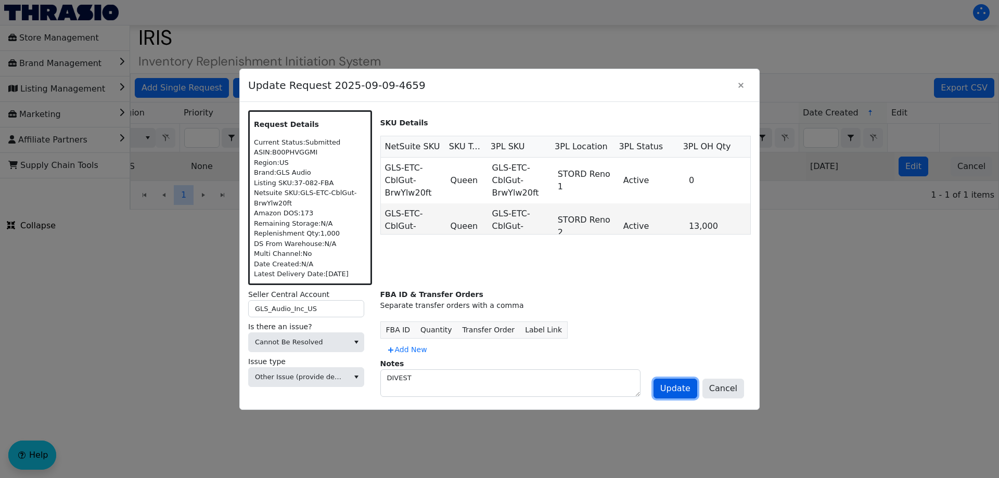
click at [690, 386] on span "Update" at bounding box center [675, 388] width 30 height 12
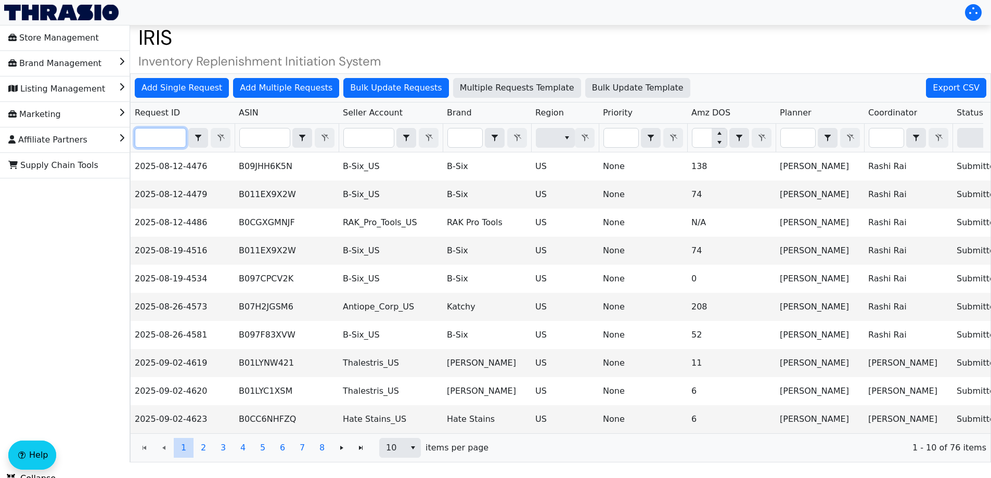
click at [166, 135] on input "Filter" at bounding box center [160, 137] width 50 height 19
paste input "2025-09-09-4677"
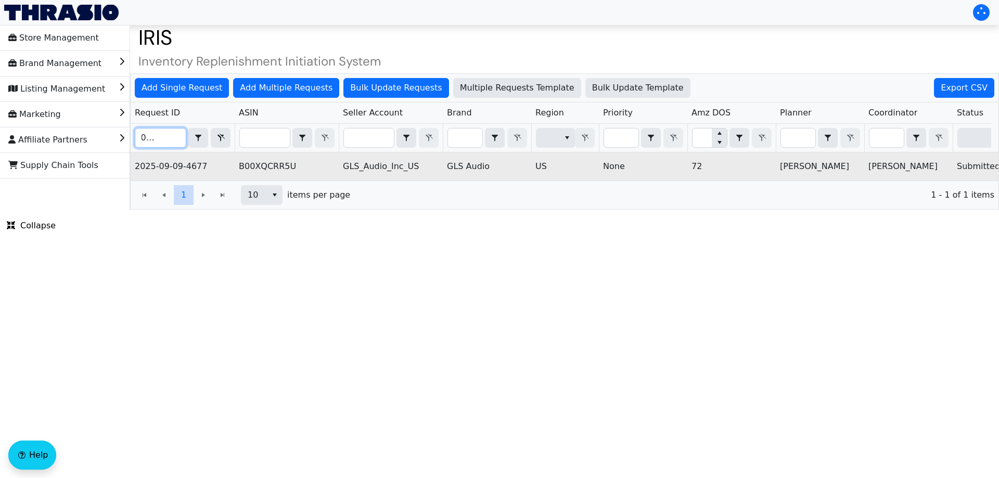
scroll to position [0, 419]
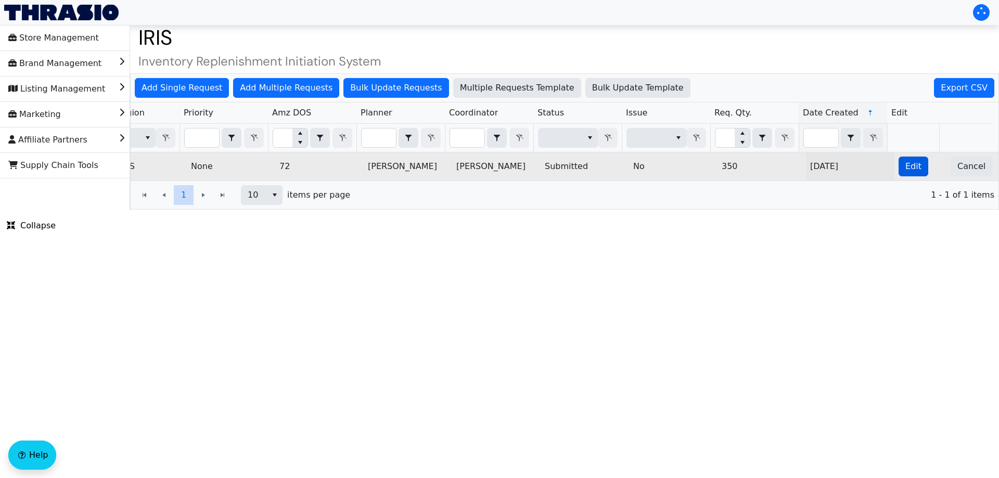
type input "2025-09-09-4677"
click at [898, 166] on button "Edit" at bounding box center [913, 167] width 30 height 20
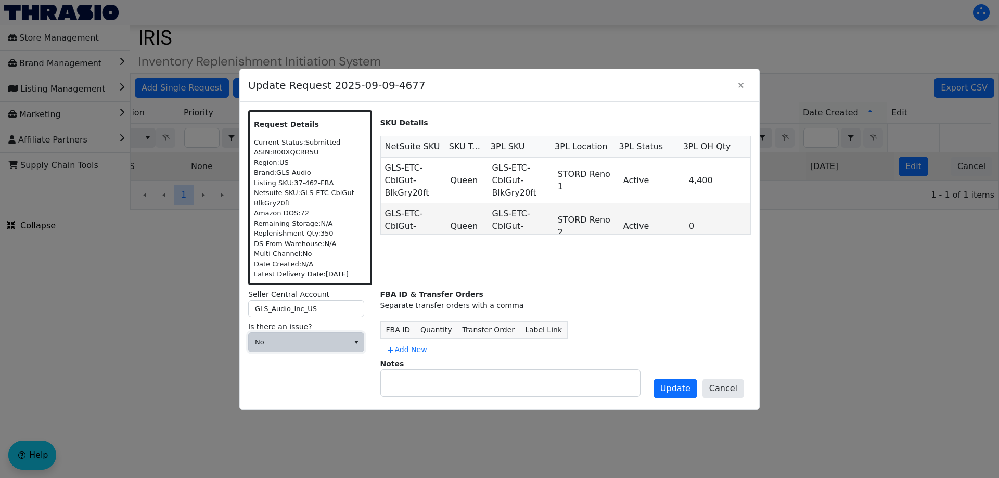
click at [332, 337] on span "No" at bounding box center [298, 342] width 87 height 10
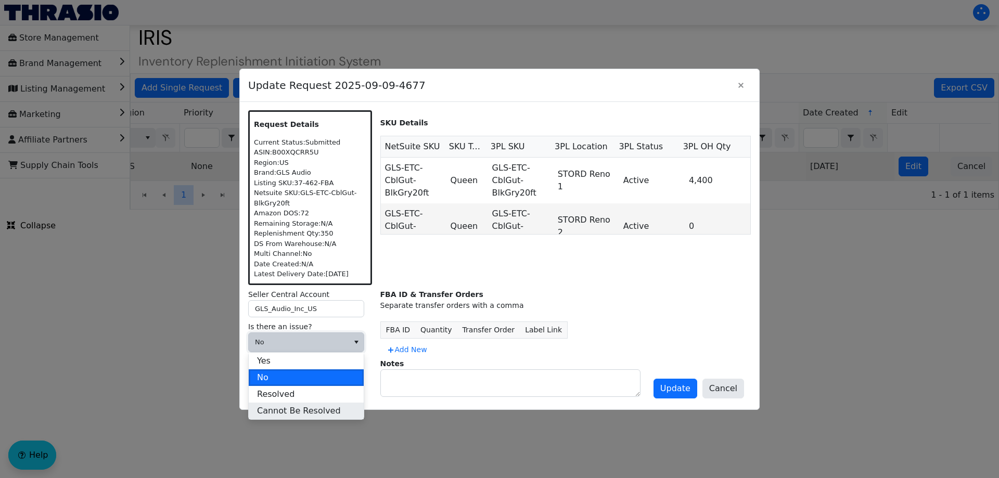
click at [283, 414] on span "Cannot Be Resolved" at bounding box center [299, 411] width 84 height 12
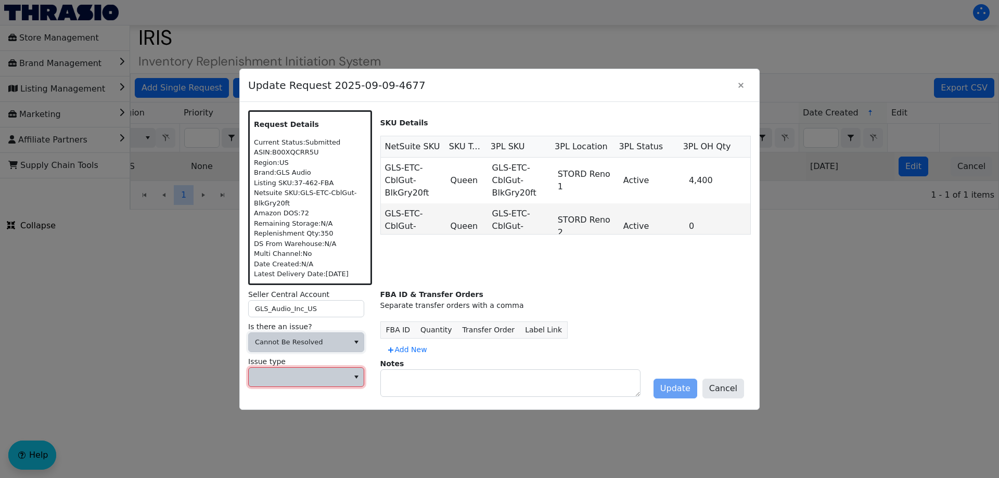
click at [283, 373] on span at bounding box center [298, 377] width 87 height 10
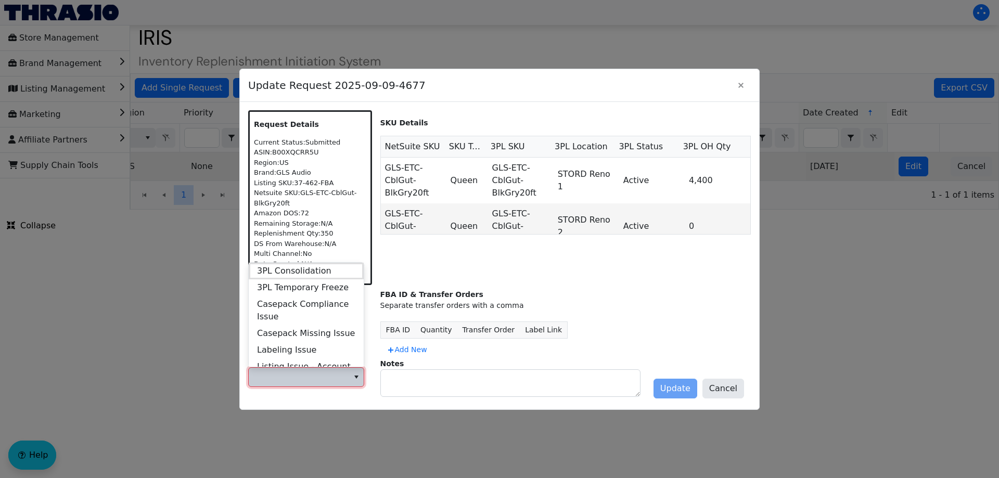
scroll to position [399, 0]
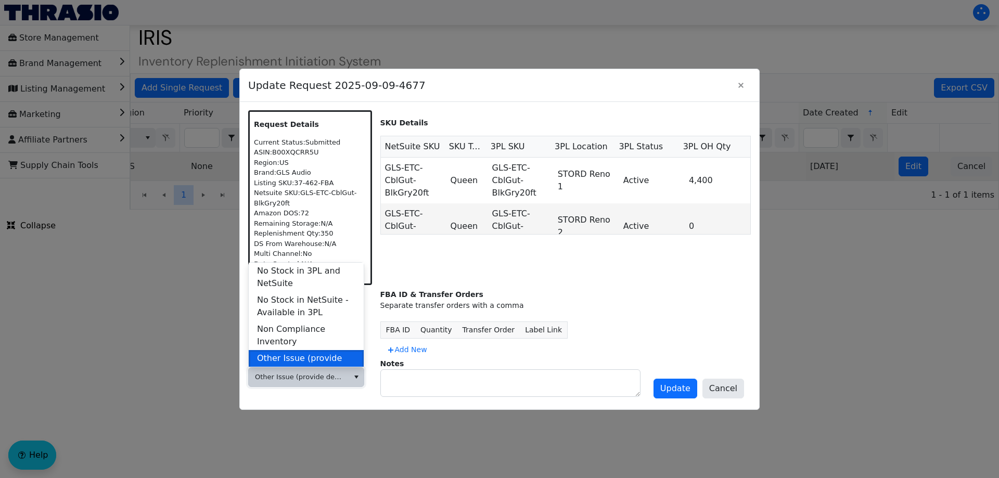
click at [299, 358] on span "Other Issue (provide details in notes)" at bounding box center [306, 364] width 98 height 25
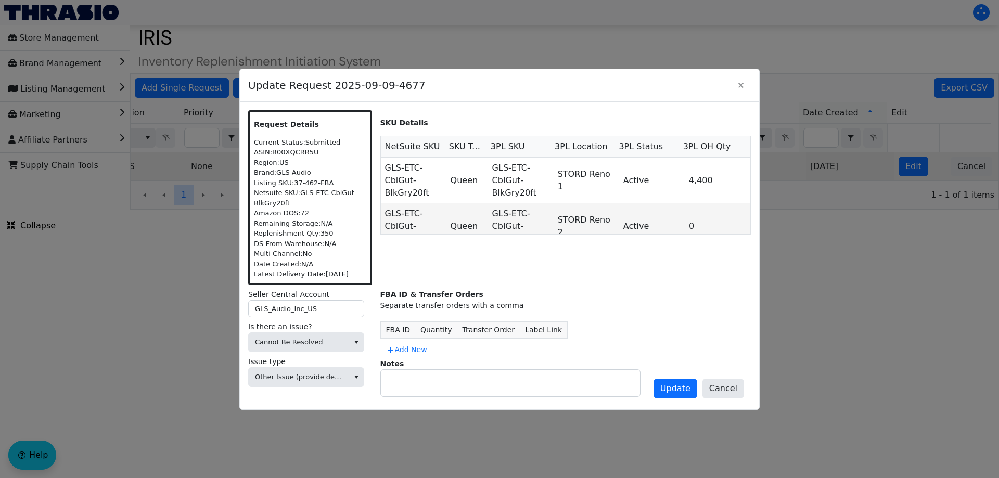
click at [427, 365] on div "Notes" at bounding box center [565, 377] width 371 height 38
click at [421, 382] on textarea at bounding box center [510, 383] width 259 height 27
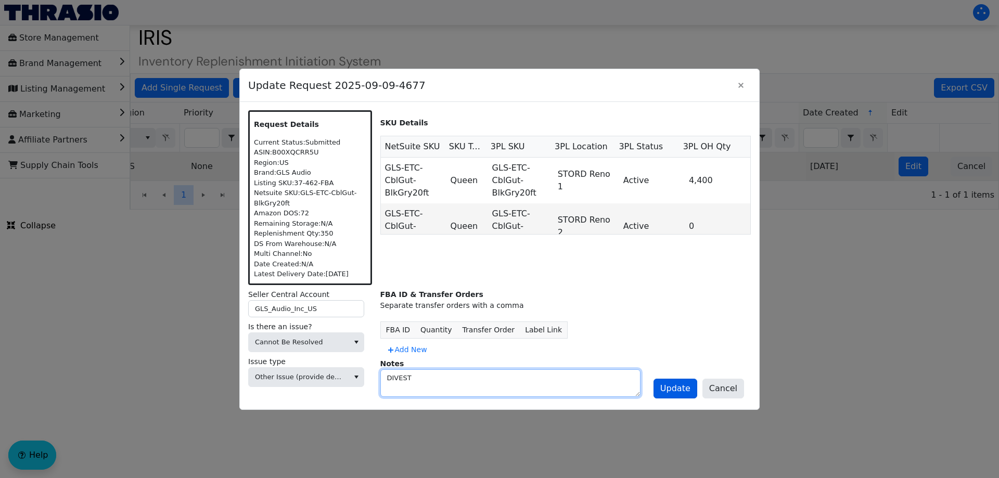
type textarea "DIVEST"
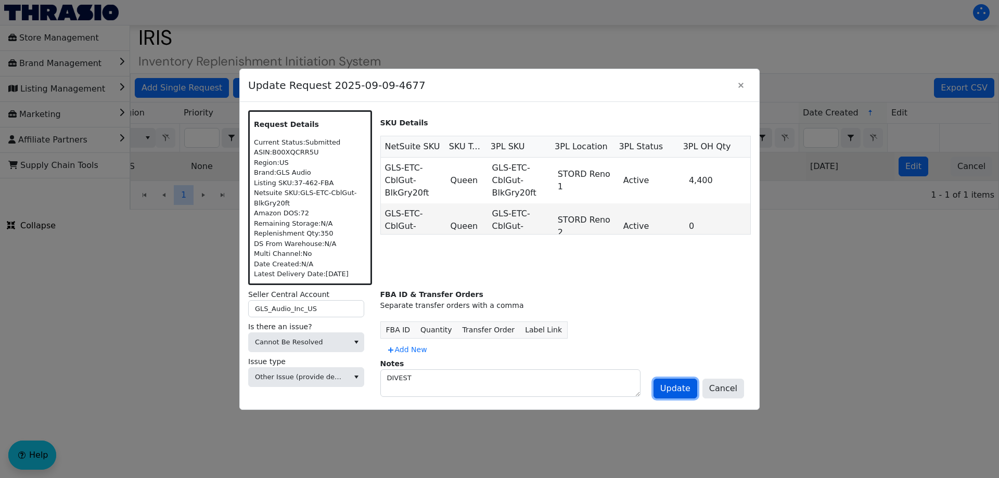
click at [670, 387] on span "Update" at bounding box center [675, 388] width 30 height 12
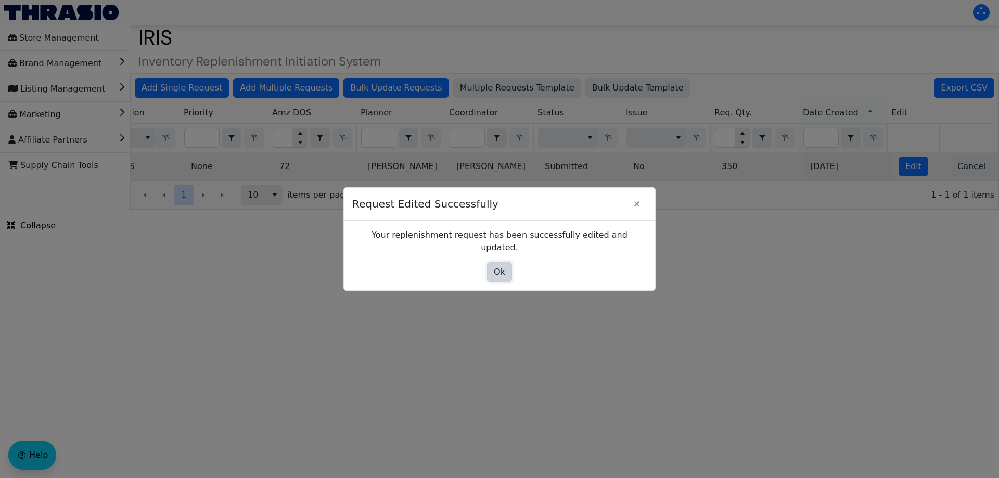
click at [495, 269] on span "Ok" at bounding box center [499, 272] width 11 height 12
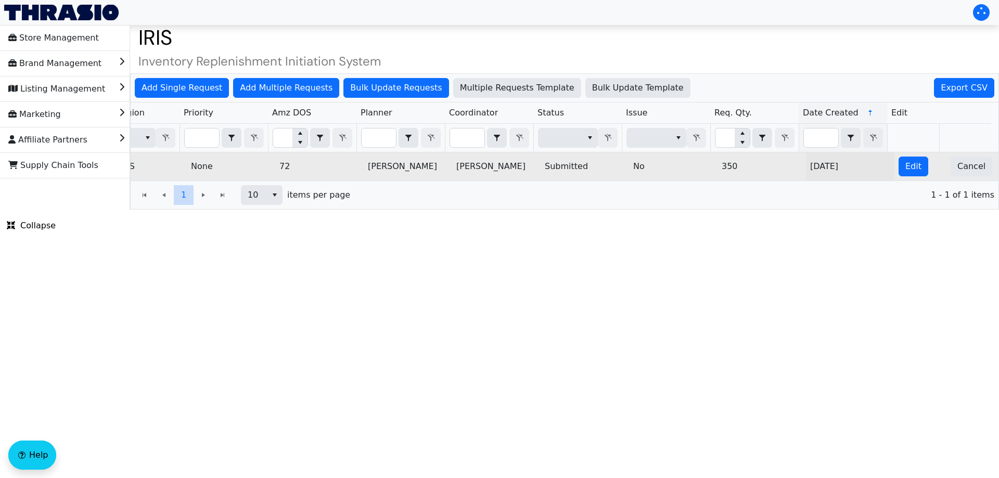
scroll to position [0, 0]
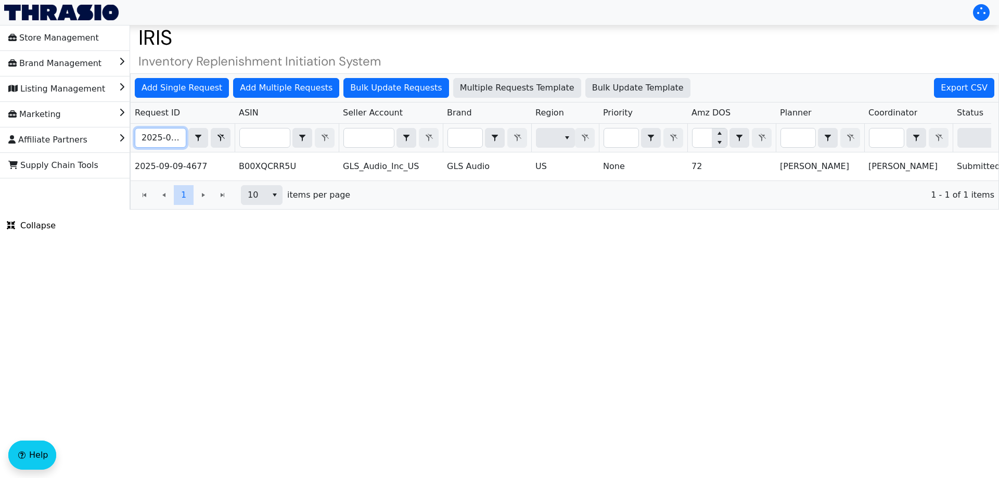
click at [158, 137] on input "2025-09-09-4677" at bounding box center [160, 137] width 50 height 19
paste input "63"
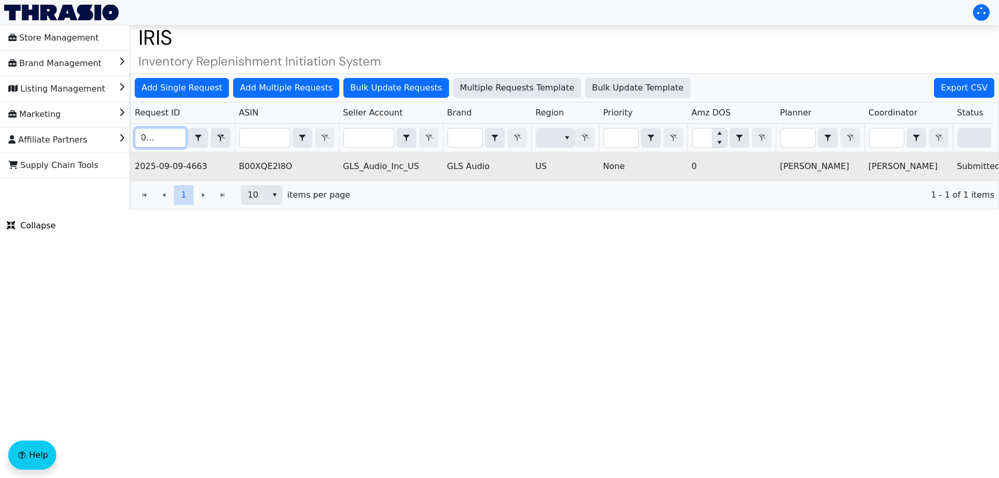
scroll to position [0, 419]
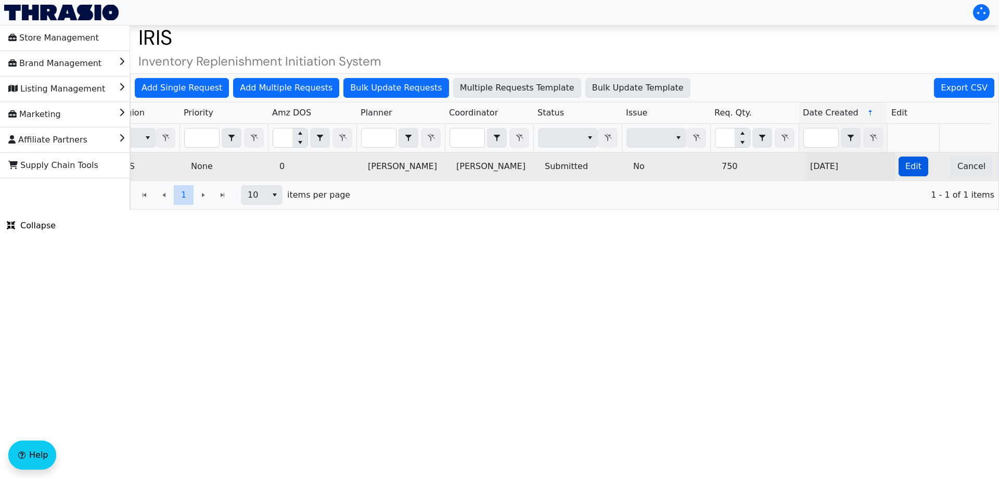
type input "2025-09-09-4663"
click at [898, 171] on button "Edit" at bounding box center [913, 167] width 30 height 20
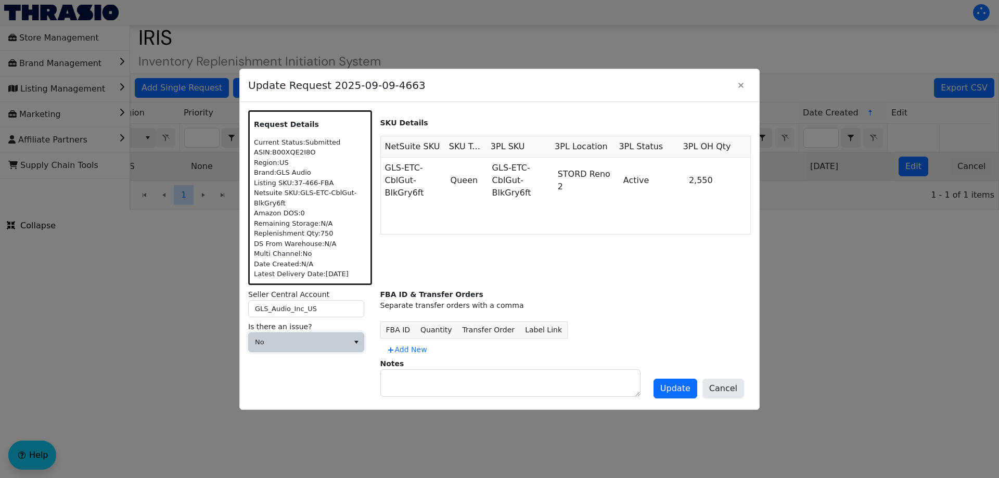
click at [322, 341] on span "No" at bounding box center [298, 342] width 87 height 10
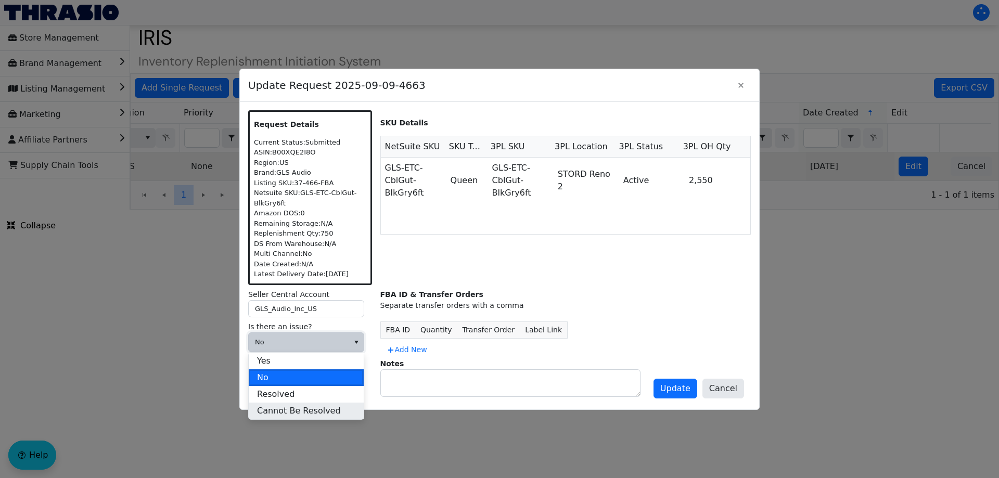
click at [301, 409] on span "Cannot Be Resolved" at bounding box center [299, 411] width 84 height 12
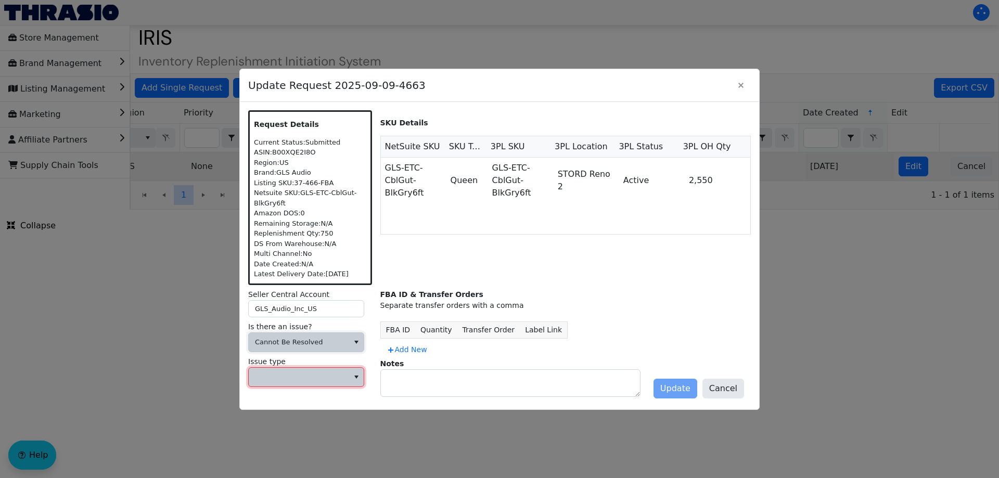
click at [320, 370] on span at bounding box center [299, 377] width 100 height 19
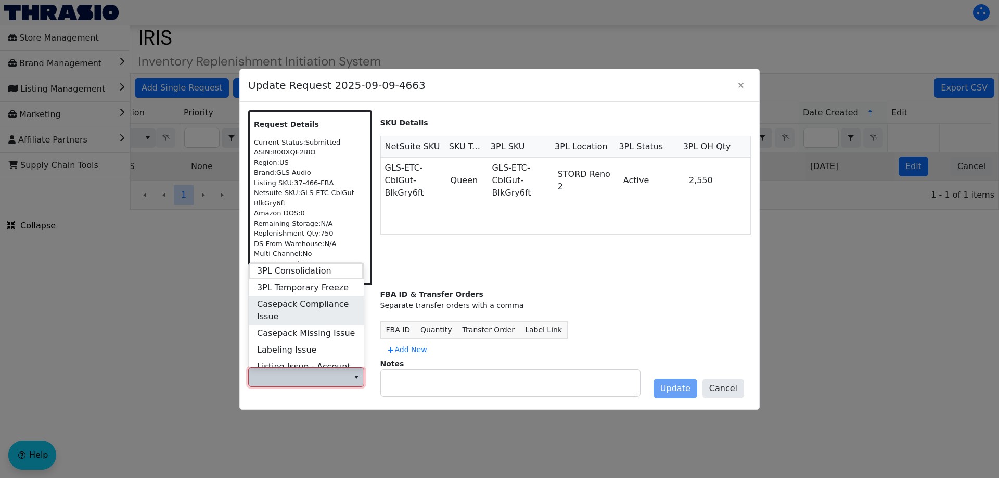
scroll to position [416, 0]
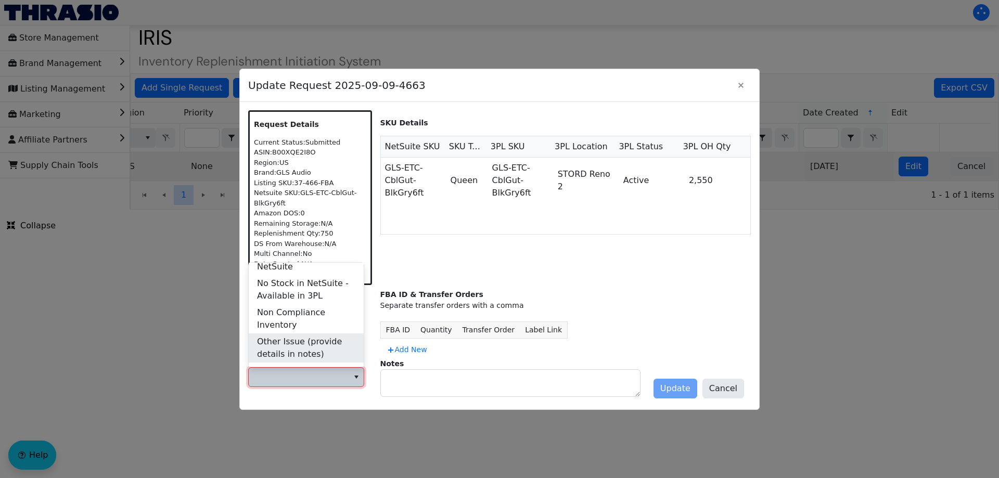
click at [302, 339] on span "Other Issue (provide details in notes)" at bounding box center [306, 347] width 98 height 25
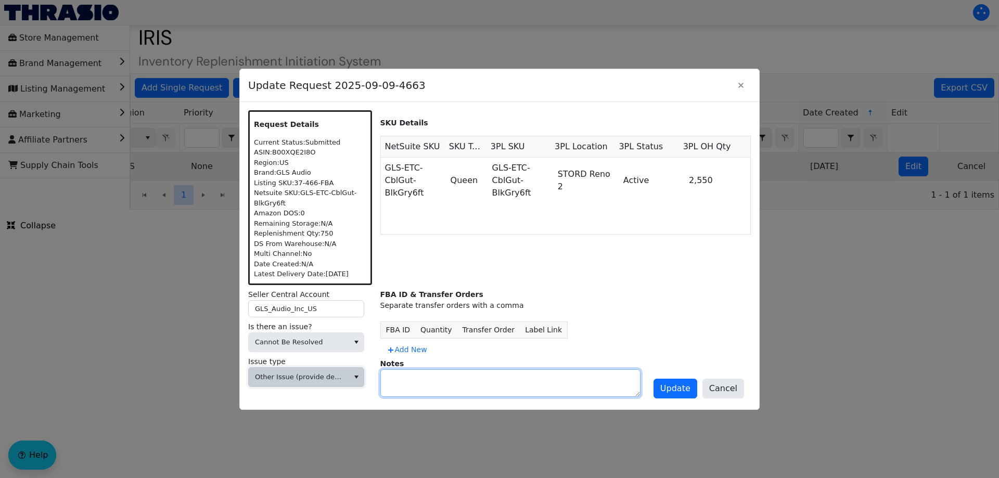
click at [424, 392] on textarea at bounding box center [510, 383] width 259 height 27
type textarea "DIVEST"
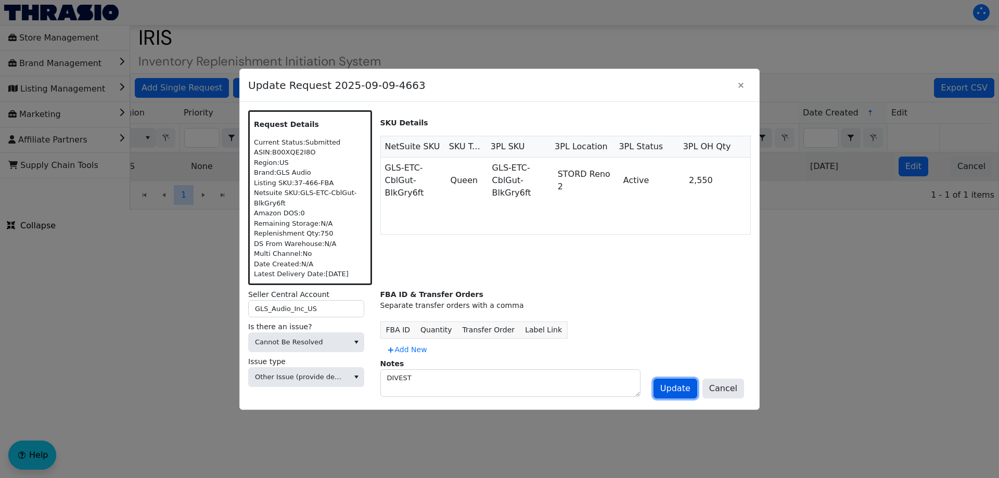
click at [669, 390] on span "Update" at bounding box center [675, 388] width 30 height 12
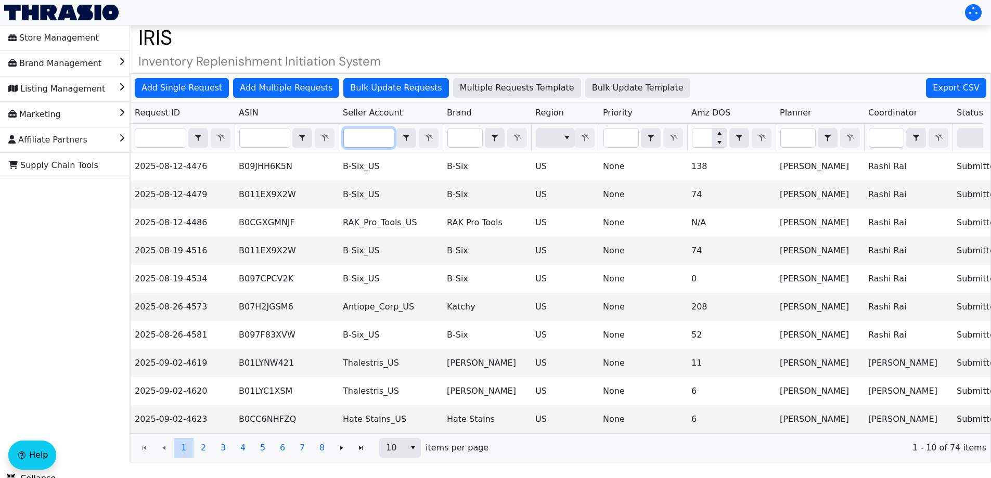
click at [383, 136] on input "Filter" at bounding box center [369, 137] width 50 height 19
click at [460, 129] on input "Filter" at bounding box center [465, 137] width 34 height 19
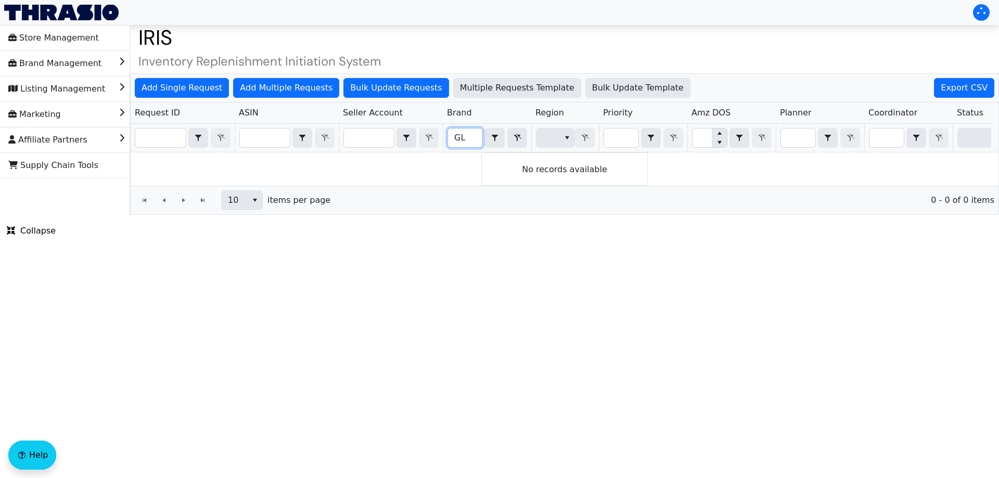
type input "G"
